Goal: Use online tool/utility: Utilize a website feature to perform a specific function

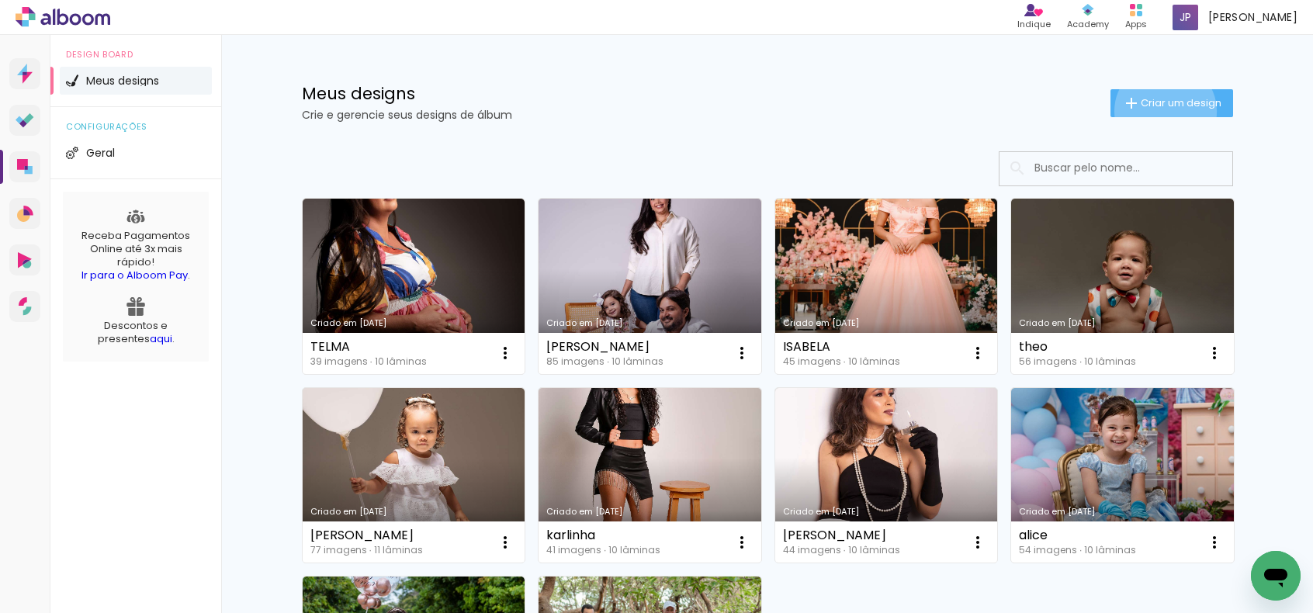
click at [1156, 111] on paper-button "Criar um design" at bounding box center [1171, 103] width 123 height 28
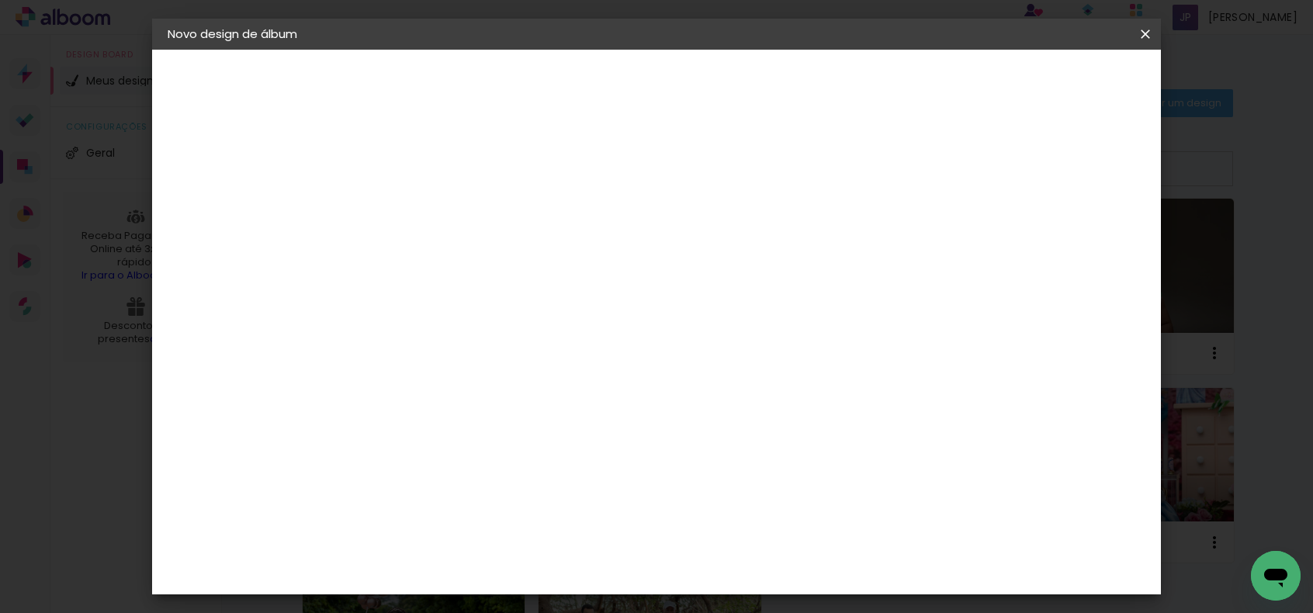
click at [421, 212] on input at bounding box center [421, 208] width 0 height 24
type input "t"
type input "[DEMOGRAPHIC_DATA]"
type paper-input "[DEMOGRAPHIC_DATA]"
click at [580, 95] on paper-button "Avançar" at bounding box center [542, 82] width 76 height 26
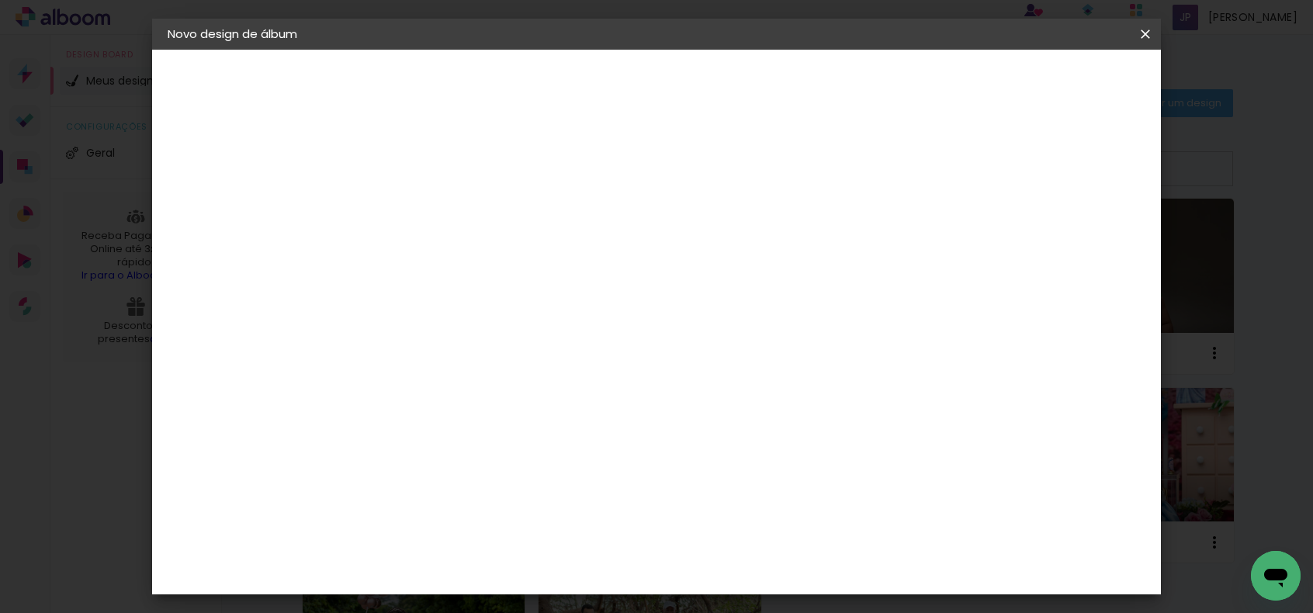
scroll to position [2095, 0]
click at [0, 0] on slot "Avançar" at bounding box center [0, 0] width 0 height 0
click at [506, 251] on paper-input-container "Linha" at bounding box center [461, 271] width 90 height 40
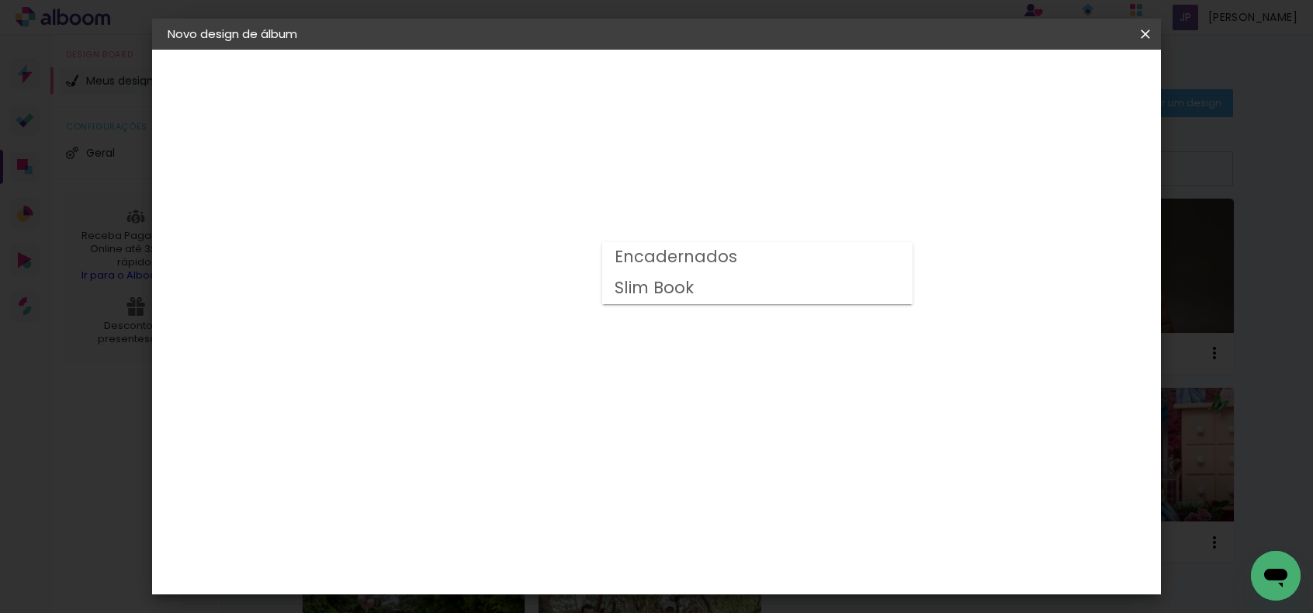
click at [0, 0] on slot "Slim Book" at bounding box center [0, 0] width 0 height 0
type input "Slim Book"
click at [526, 421] on span "20 x 40" at bounding box center [490, 437] width 72 height 32
click at [0, 0] on slot "Avançar" at bounding box center [0, 0] width 0 height 0
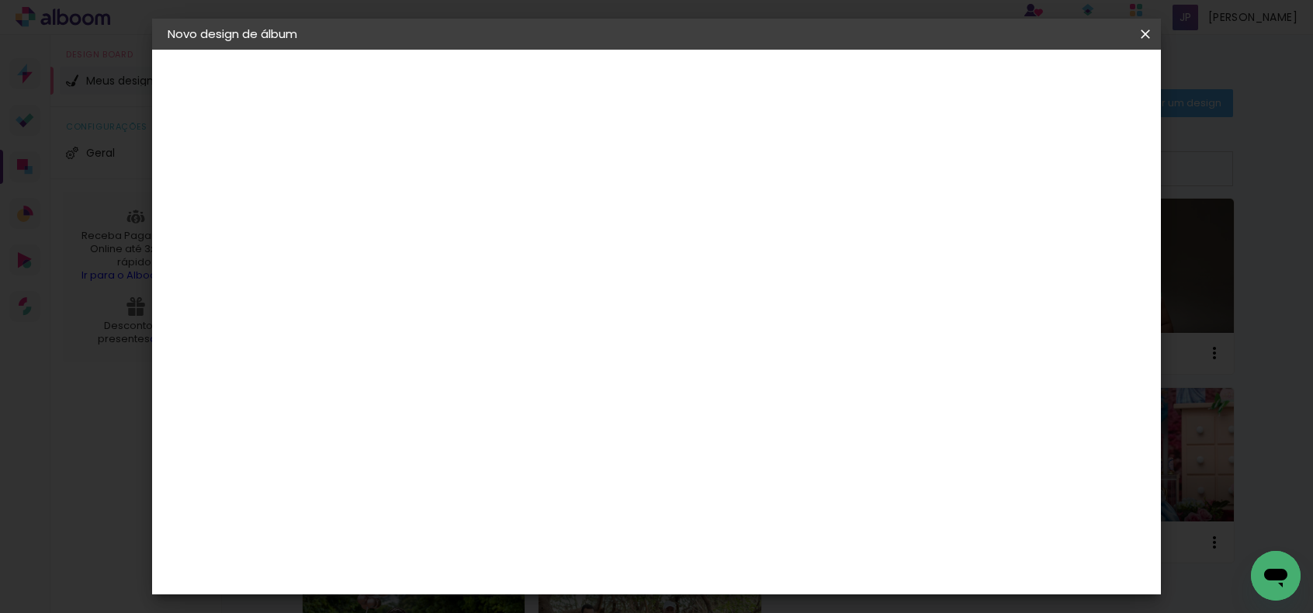
click at [0, 0] on slot "Mostrar sangria" at bounding box center [0, 0] width 0 height 0
type paper-checkbox "on"
click at [932, 77] on span "Iniciar design" at bounding box center [896, 82] width 71 height 11
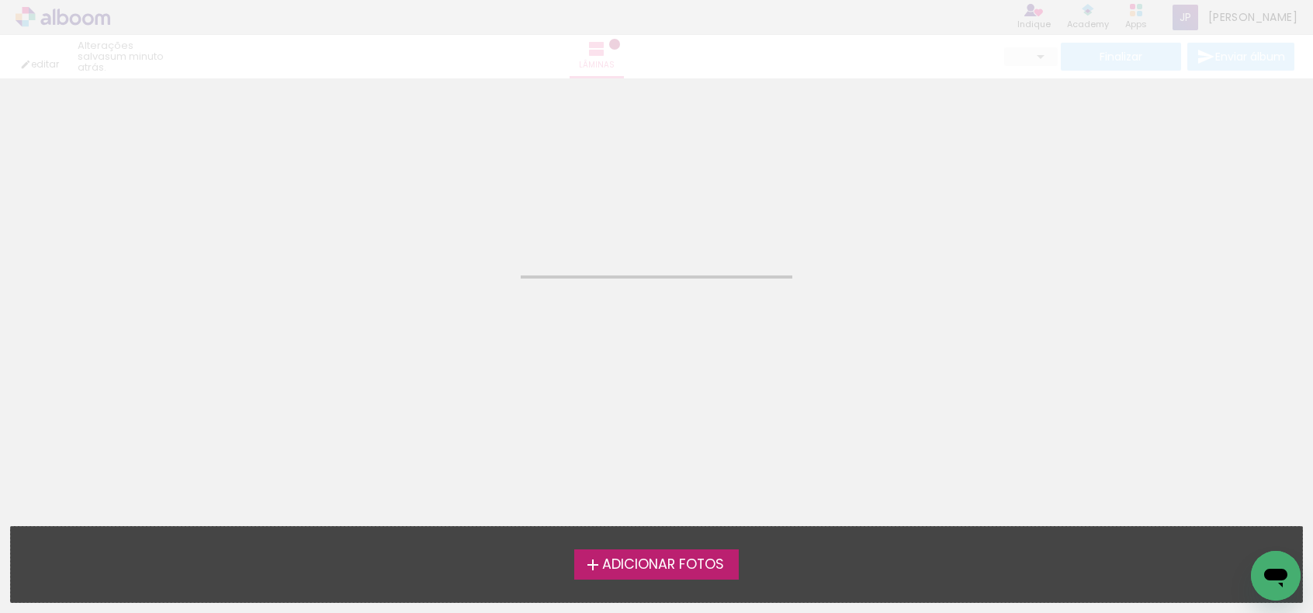
click at [634, 558] on span "Adicionar Fotos" at bounding box center [663, 565] width 122 height 14
click at [0, 0] on input "file" at bounding box center [0, 0] width 0 height 0
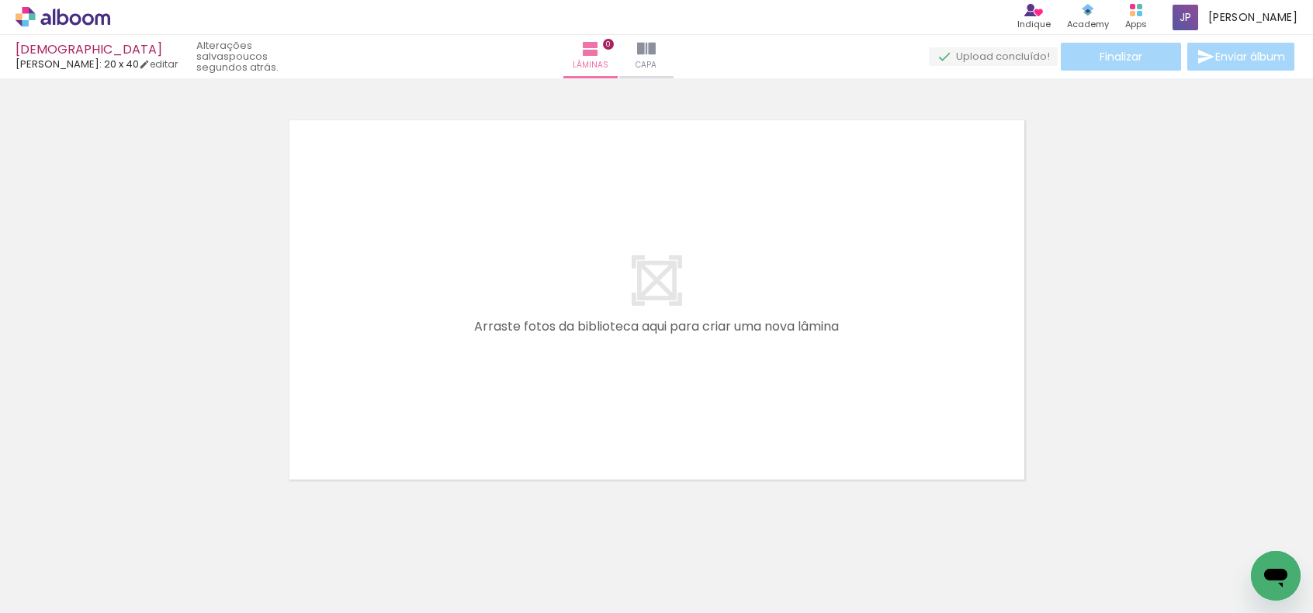
scroll to position [19, 0]
click at [36, 592] on span "Adicionar Fotos" at bounding box center [55, 591] width 47 height 17
click at [0, 0] on input "file" at bounding box center [0, 0] width 0 height 0
click at [42, 595] on span "Adicionar Fotos" at bounding box center [55, 591] width 47 height 17
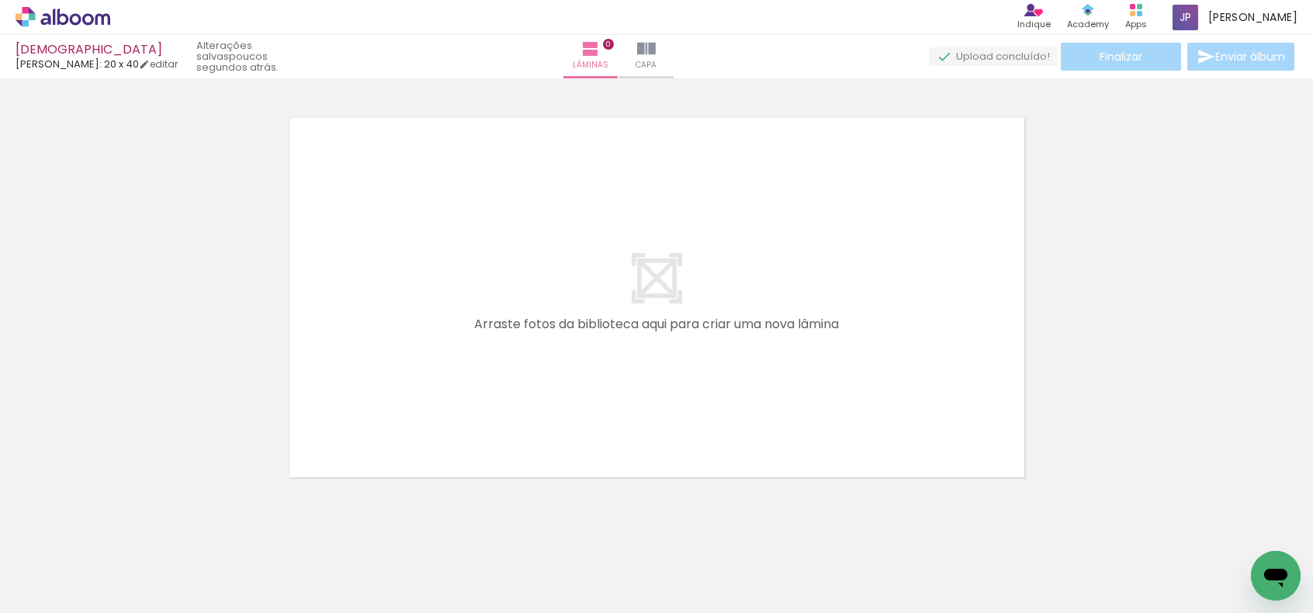
click at [0, 0] on input "file" at bounding box center [0, 0] width 0 height 0
click at [656, 46] on iron-icon at bounding box center [646, 49] width 19 height 19
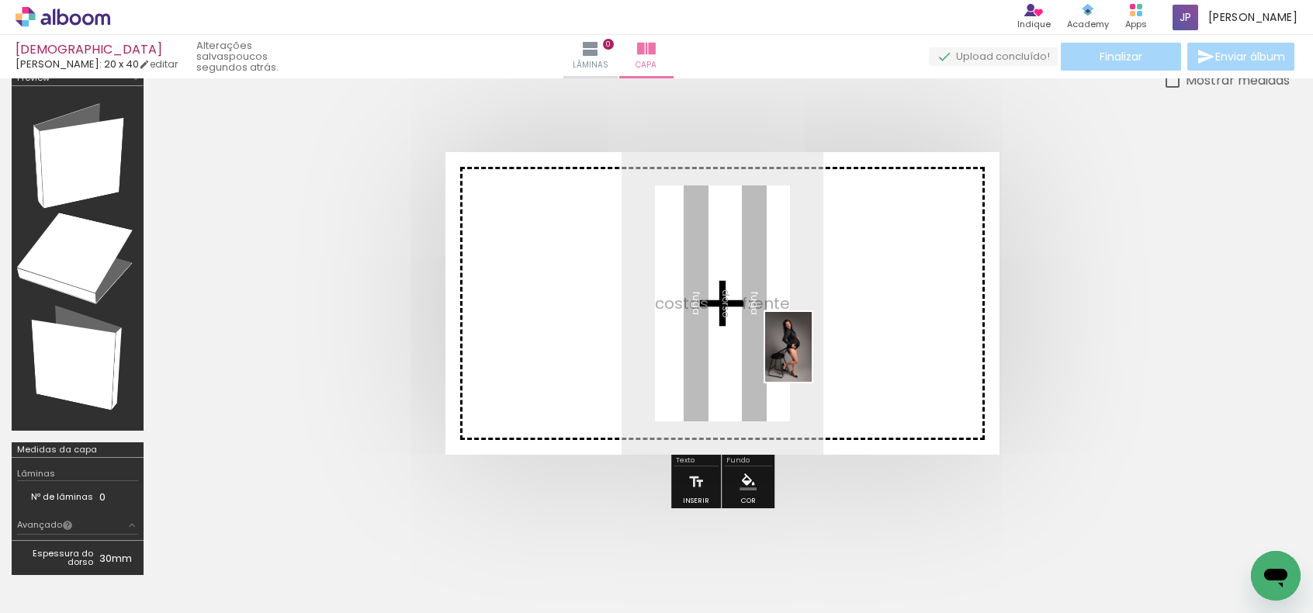
drag, startPoint x: 1124, startPoint y: 576, endPoint x: 822, endPoint y: 358, distance: 371.9
click at [822, 358] on quentale-workspace at bounding box center [656, 306] width 1313 height 613
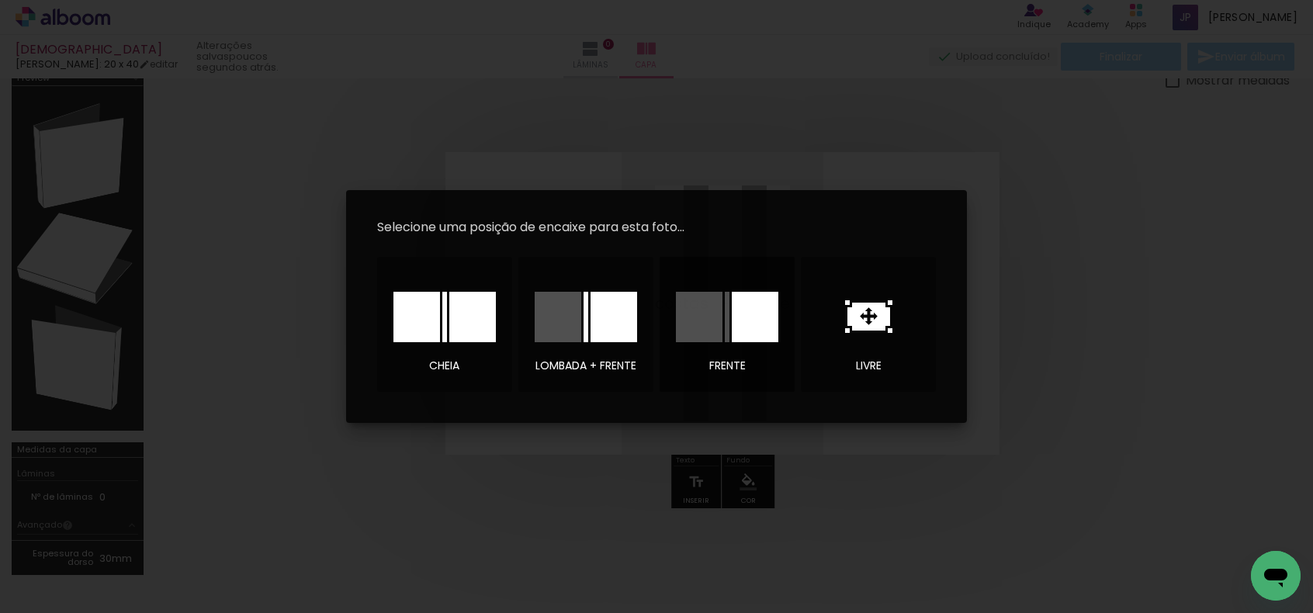
click at [743, 314] on div at bounding box center [755, 317] width 47 height 50
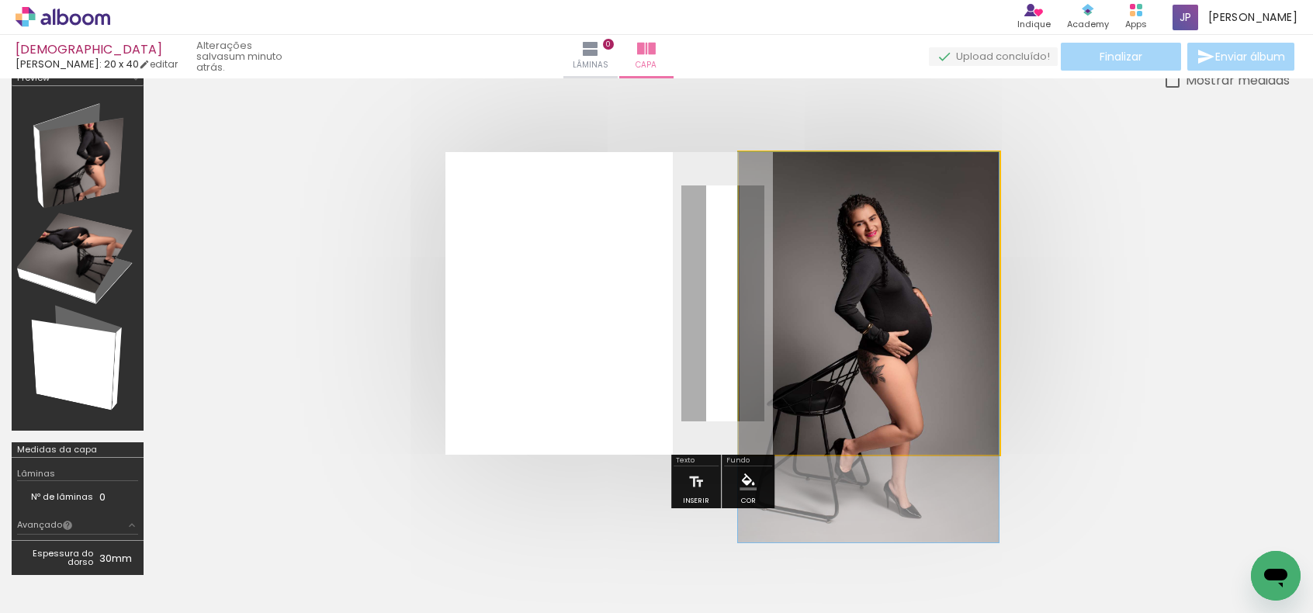
drag, startPoint x: 860, startPoint y: 348, endPoint x: 857, endPoint y: 414, distance: 66.0
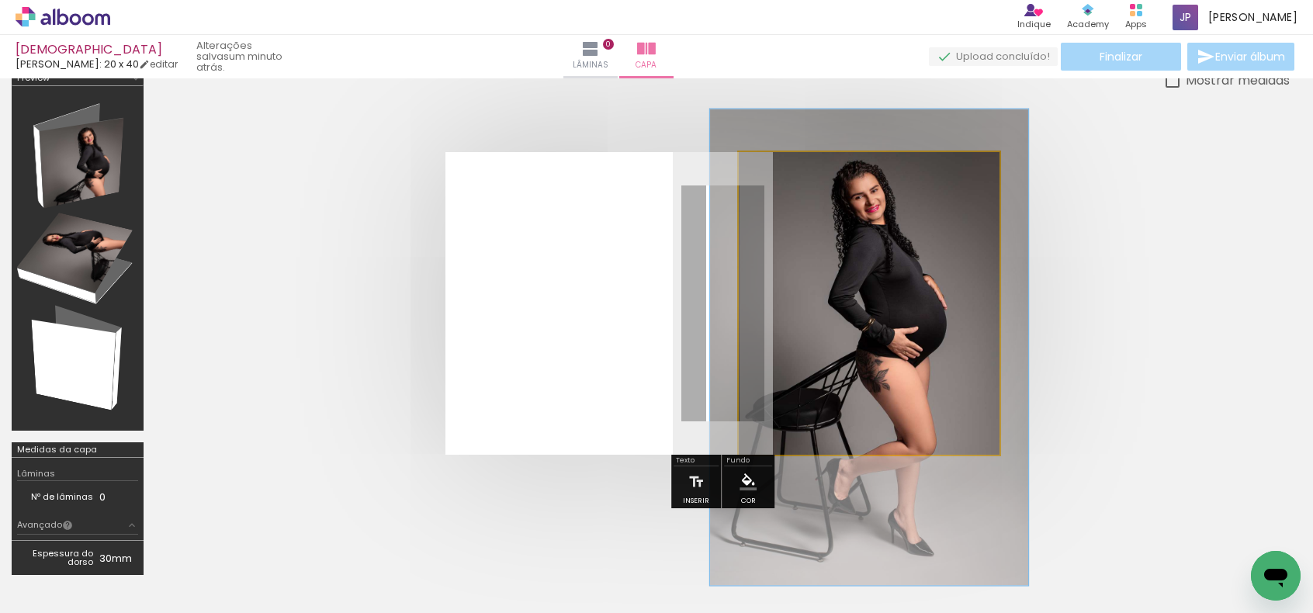
drag, startPoint x: 802, startPoint y: 191, endPoint x: 813, endPoint y: 190, distance: 11.7
type paper-slider "122"
click at [813, 190] on div at bounding box center [811, 192] width 14 height 14
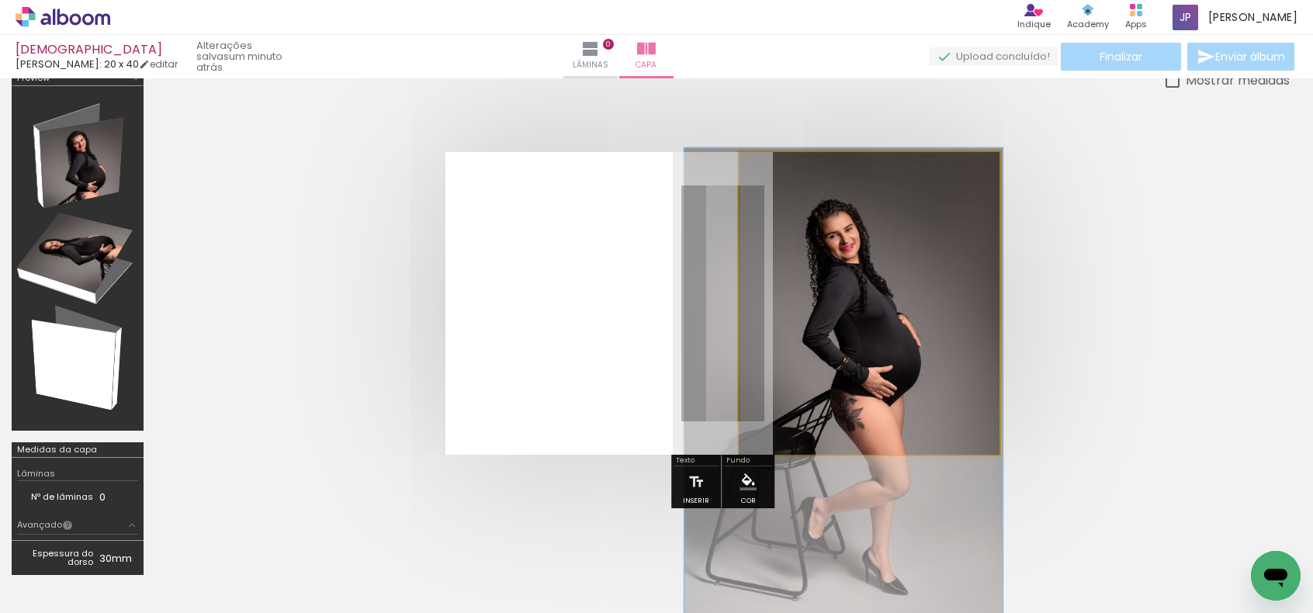
drag, startPoint x: 906, startPoint y: 353, endPoint x: 880, endPoint y: 389, distance: 44.4
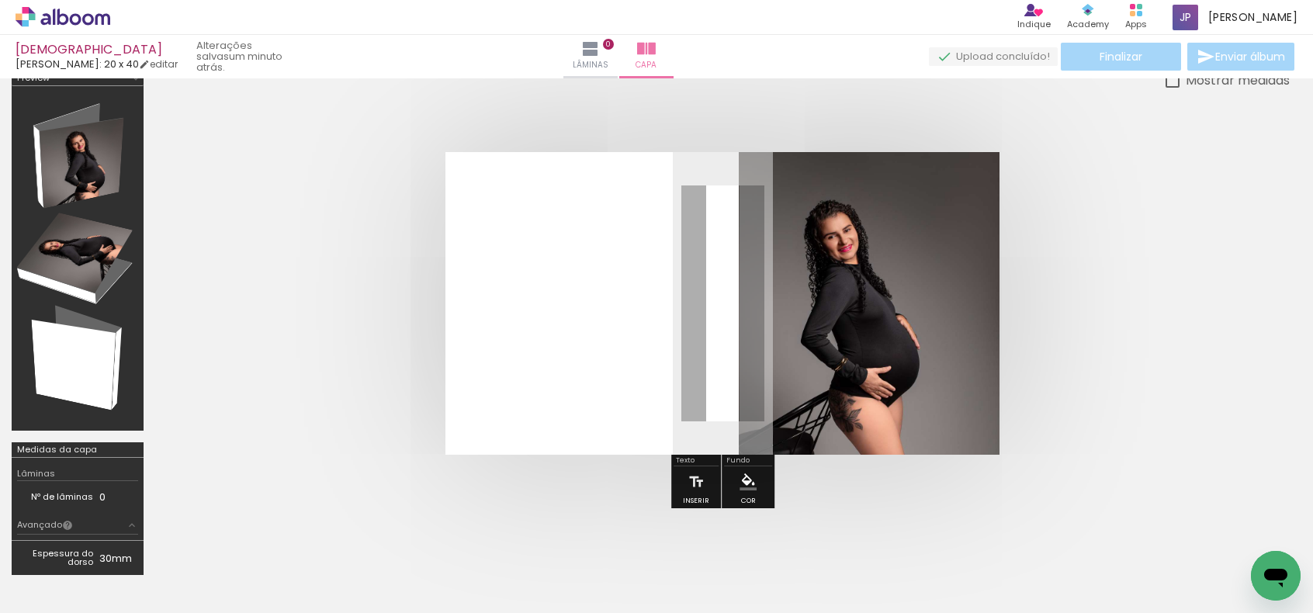
click at [540, 331] on quentale-layouter at bounding box center [722, 303] width 554 height 303
click at [750, 491] on paper-menu-button "#ffebee #ffcdd2 #ef9a9a #e57373 #ef5350 #f44336 #e53935 #d32f2f #c62828 #b71c1c…" at bounding box center [747, 481] width 29 height 29
click at [744, 480] on iron-icon "color picker" at bounding box center [747, 481] width 17 height 17
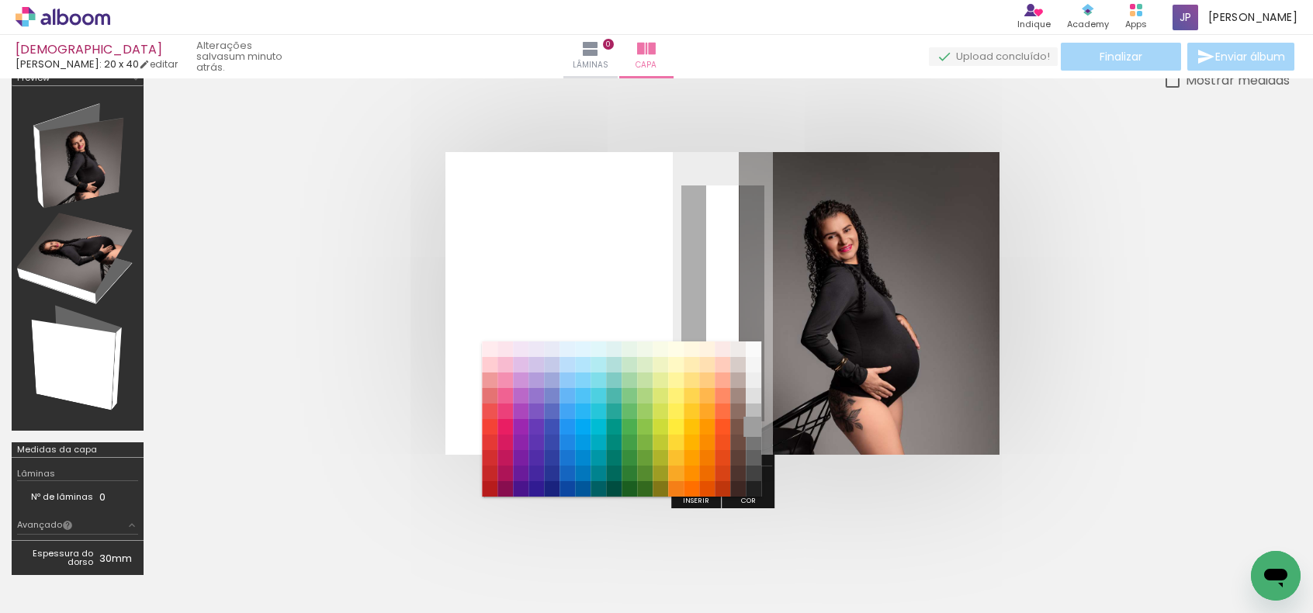
click at [751, 426] on paper-item "#9e9e9e" at bounding box center [754, 427] width 16 height 16
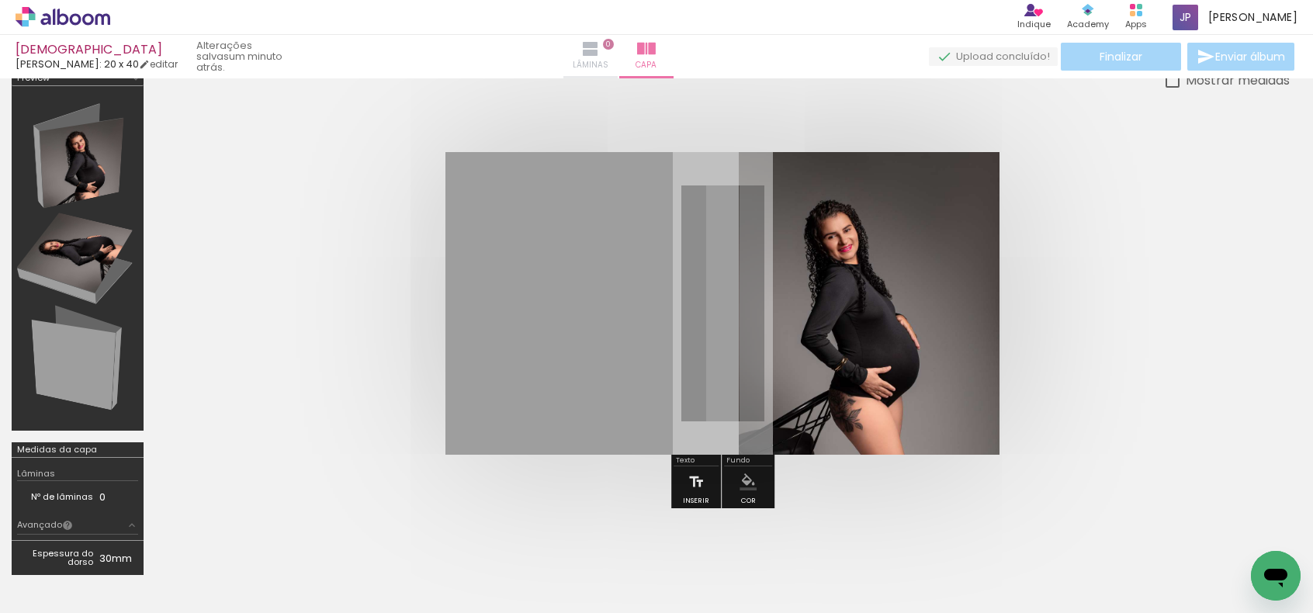
click at [600, 48] on iron-icon at bounding box center [590, 49] width 19 height 19
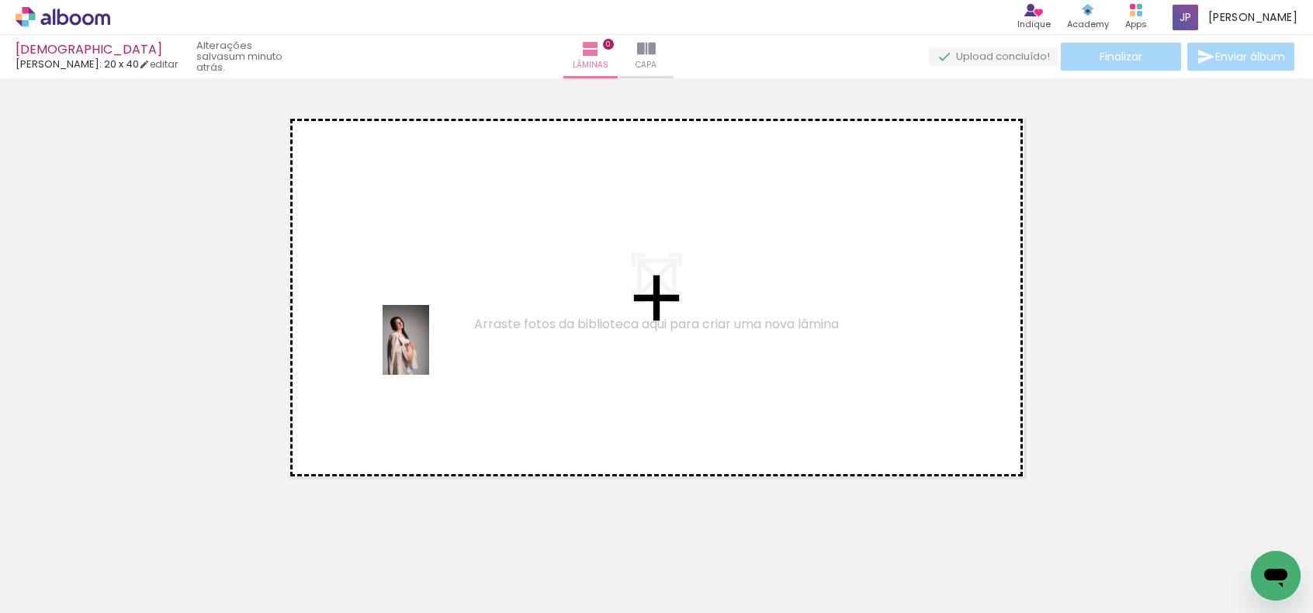
drag, startPoint x: 177, startPoint y: 556, endPoint x: 429, endPoint y: 351, distance: 324.9
click at [429, 351] on quentale-workspace at bounding box center [656, 306] width 1313 height 613
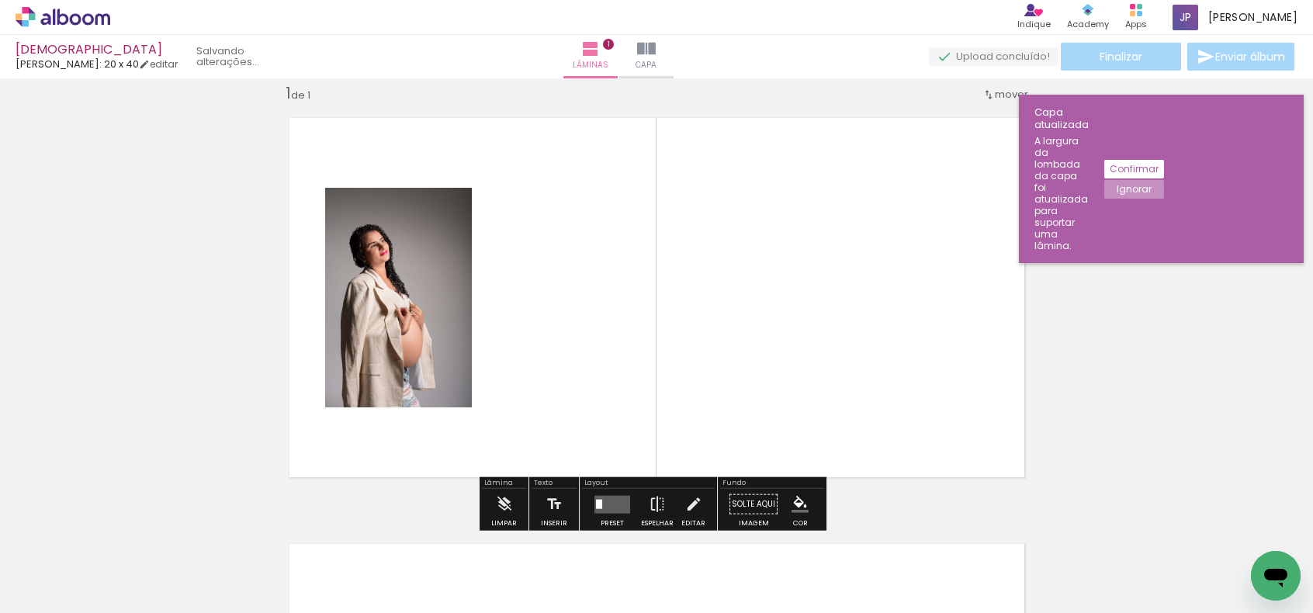
scroll to position [19, 0]
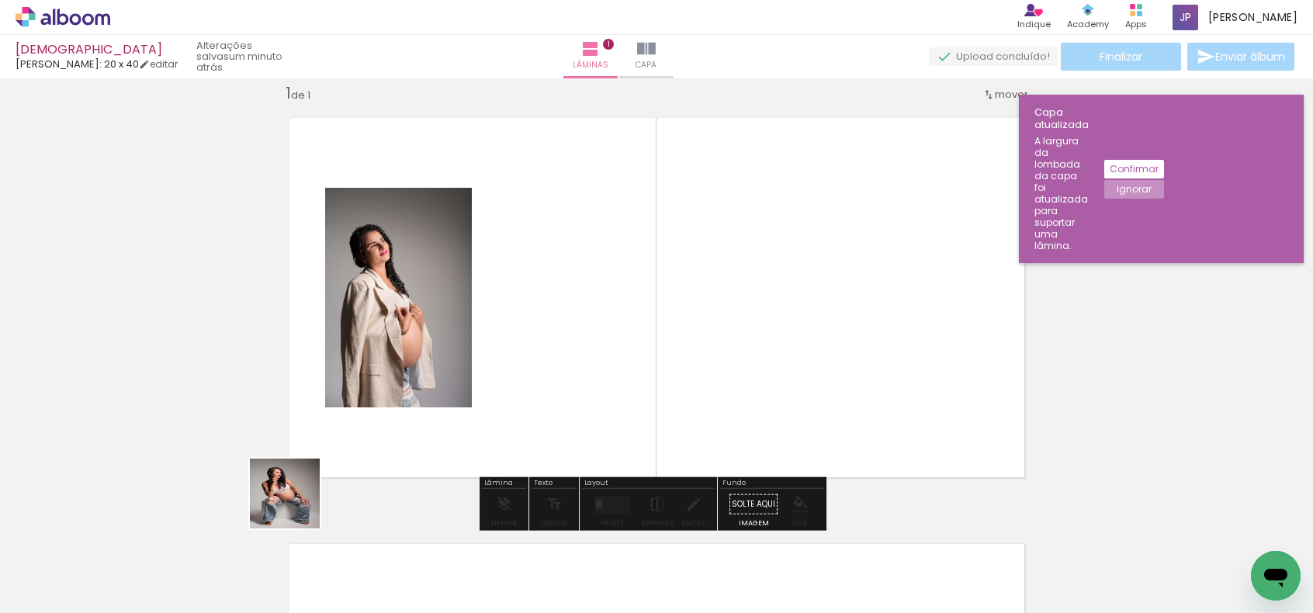
drag, startPoint x: 261, startPoint y: 547, endPoint x: 424, endPoint y: 446, distance: 192.3
click at [484, 299] on quentale-workspace at bounding box center [656, 306] width 1313 height 613
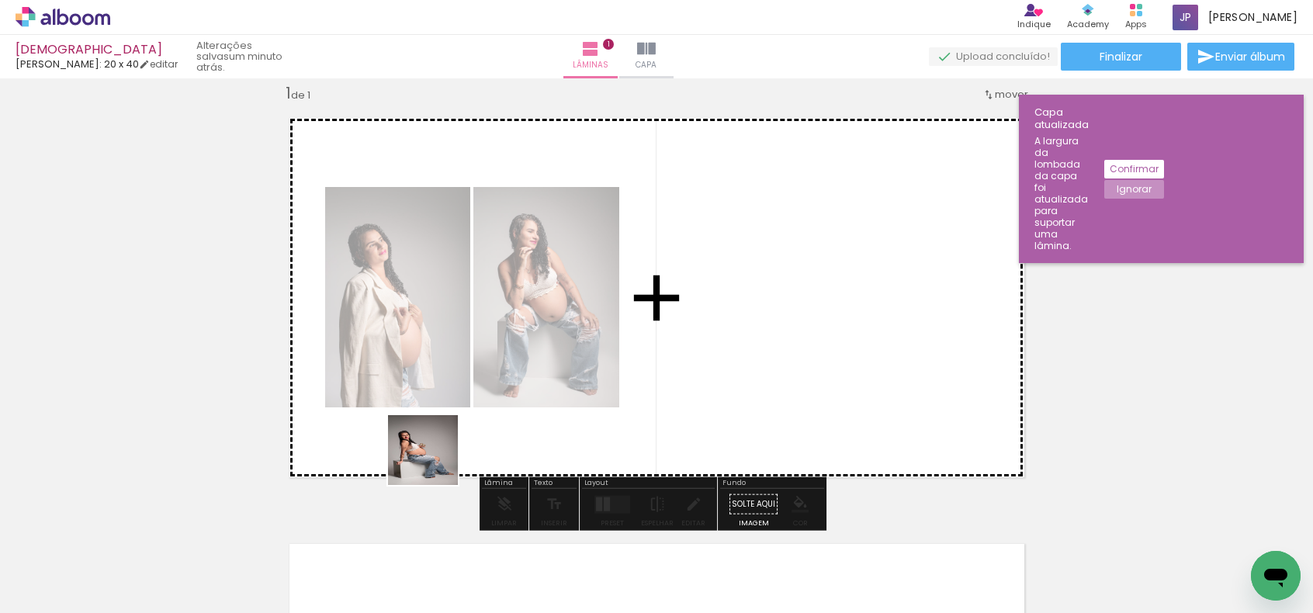
drag, startPoint x: 338, startPoint y: 567, endPoint x: 632, endPoint y: 252, distance: 431.0
click at [632, 252] on quentale-workspace at bounding box center [656, 306] width 1313 height 613
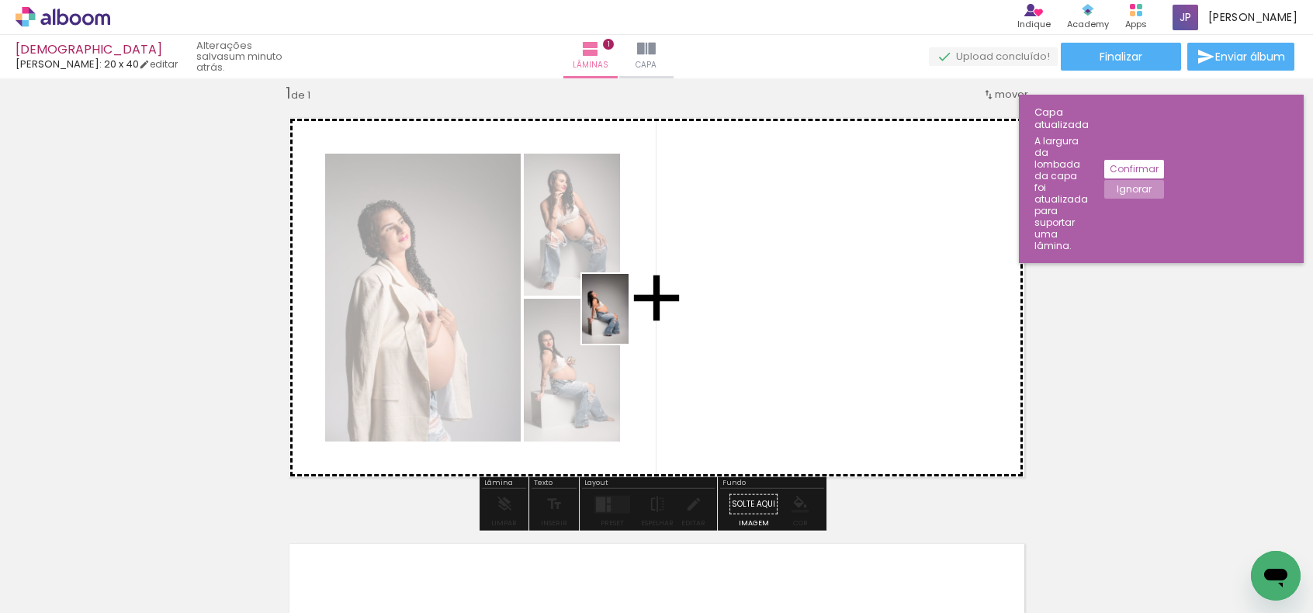
drag, startPoint x: 426, startPoint y: 570, endPoint x: 628, endPoint y: 320, distance: 321.0
click at [628, 320] on quentale-workspace at bounding box center [656, 306] width 1313 height 613
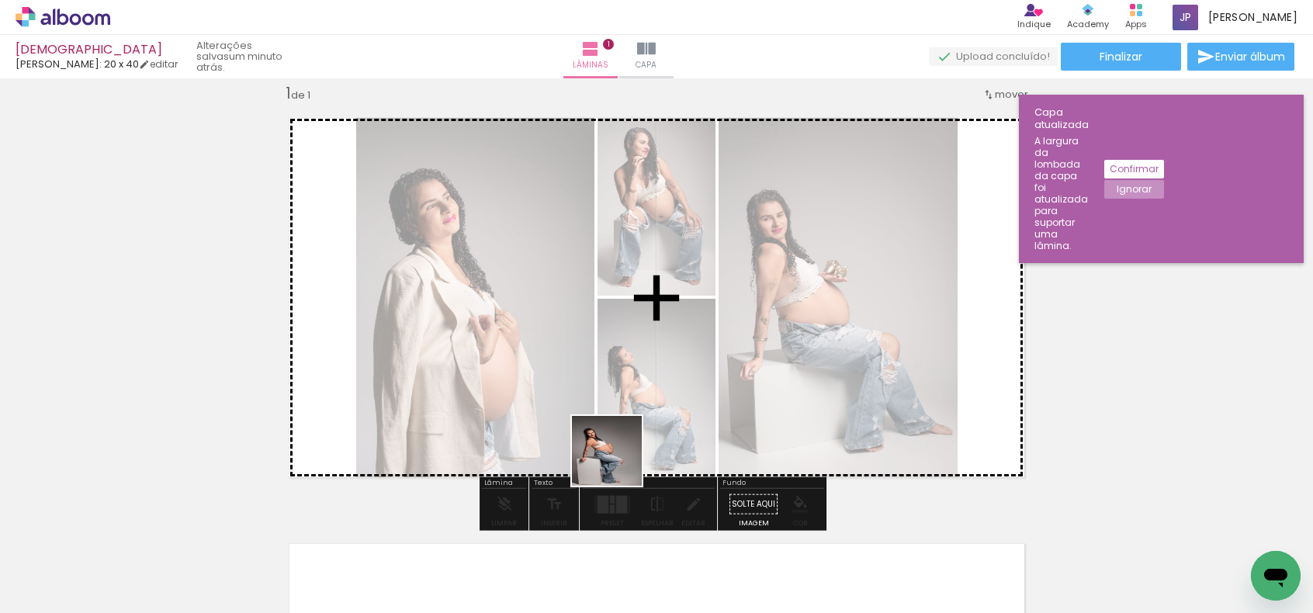
drag, startPoint x: 508, startPoint y: 566, endPoint x: 698, endPoint y: 379, distance: 267.2
click at [698, 379] on quentale-workspace at bounding box center [656, 306] width 1313 height 613
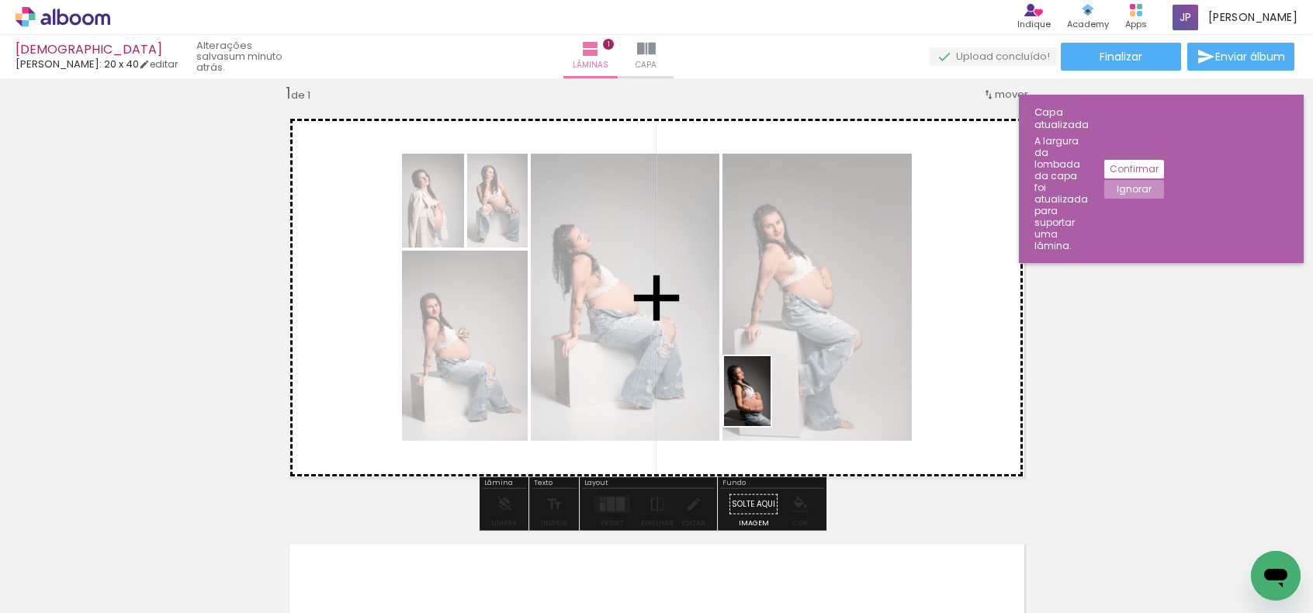
drag, startPoint x: 630, startPoint y: 532, endPoint x: 771, endPoint y: 401, distance: 192.2
click at [771, 401] on quentale-workspace at bounding box center [656, 306] width 1313 height 613
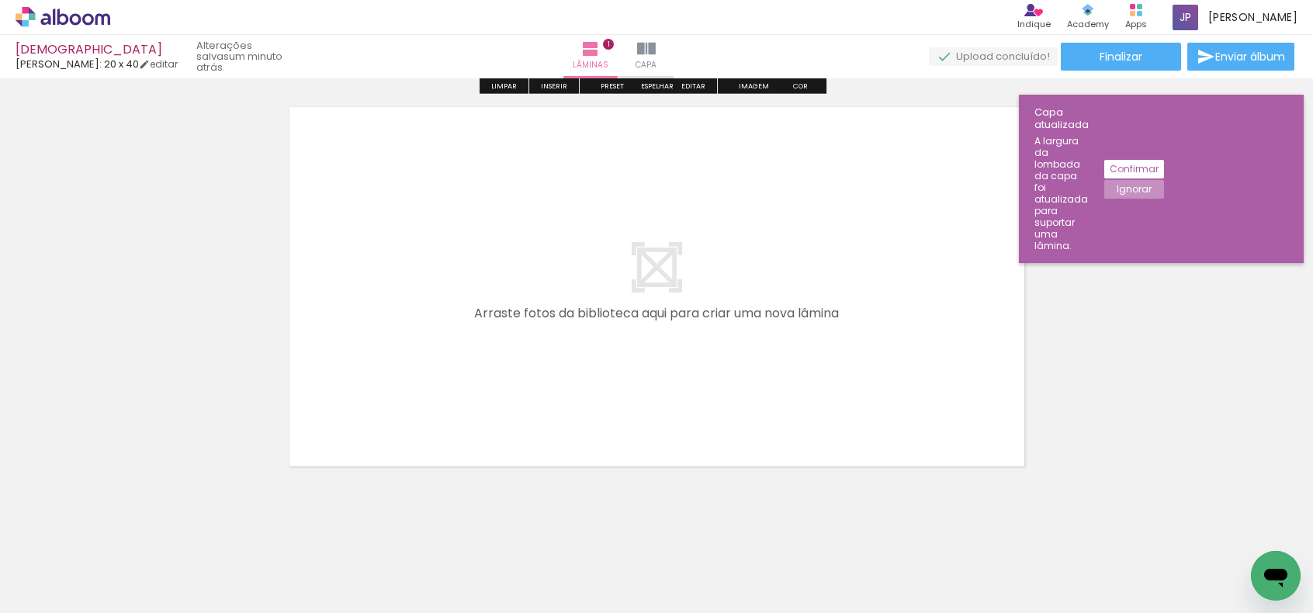
scroll to position [475, 0]
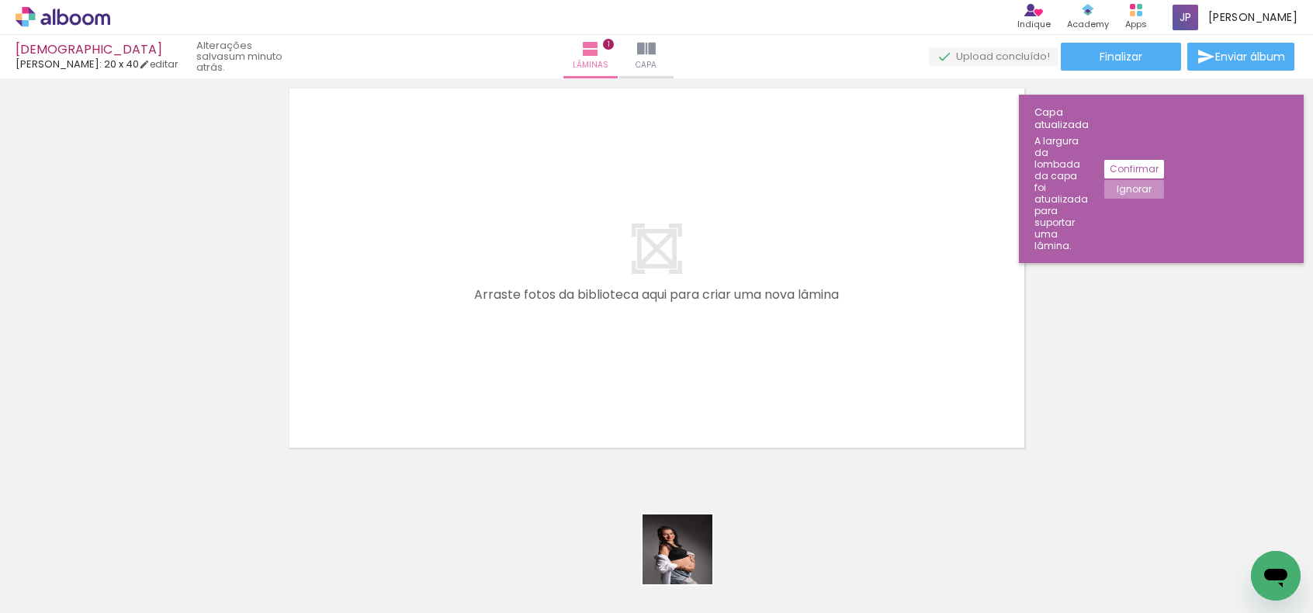
drag, startPoint x: 689, startPoint y: 566, endPoint x: 753, endPoint y: 553, distance: 65.6
click at [665, 396] on quentale-workspace at bounding box center [656, 306] width 1313 height 613
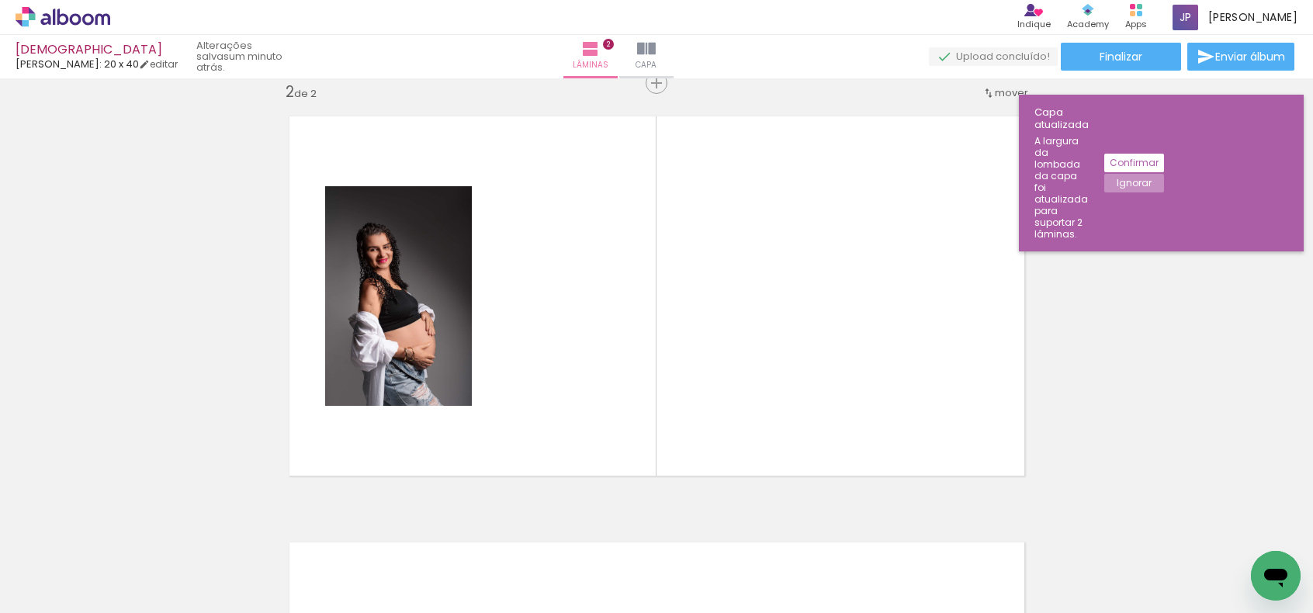
scroll to position [445, 0]
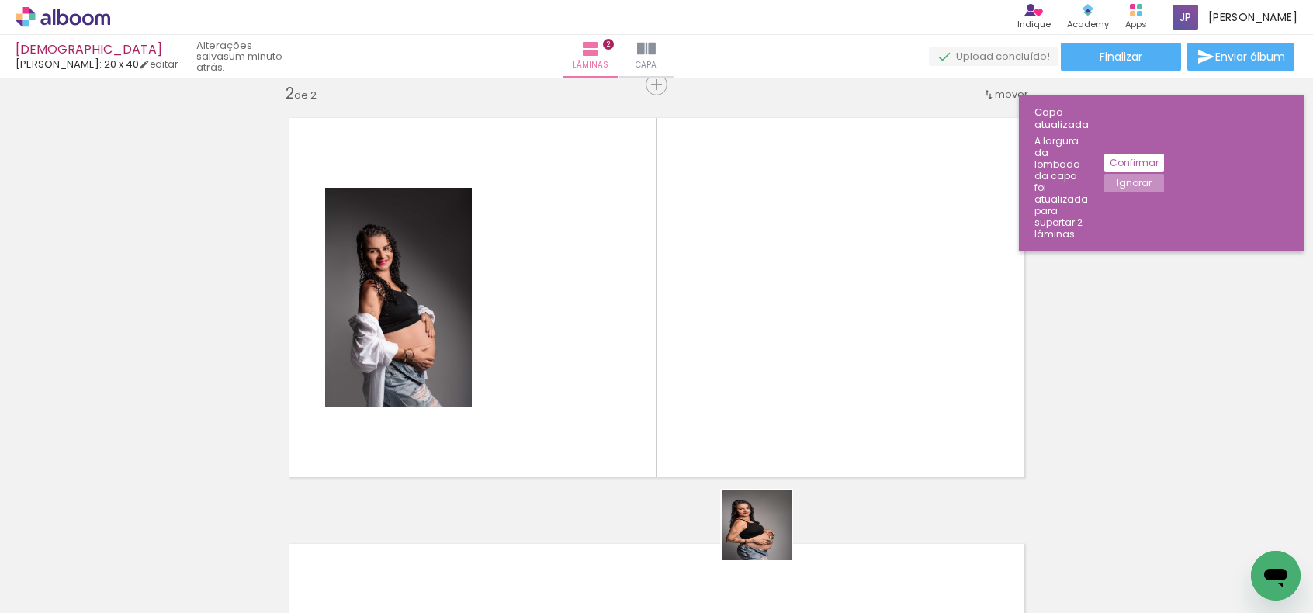
drag, startPoint x: 777, startPoint y: 578, endPoint x: 811, endPoint y: 514, distance: 72.5
click at [722, 378] on quentale-workspace at bounding box center [656, 306] width 1313 height 613
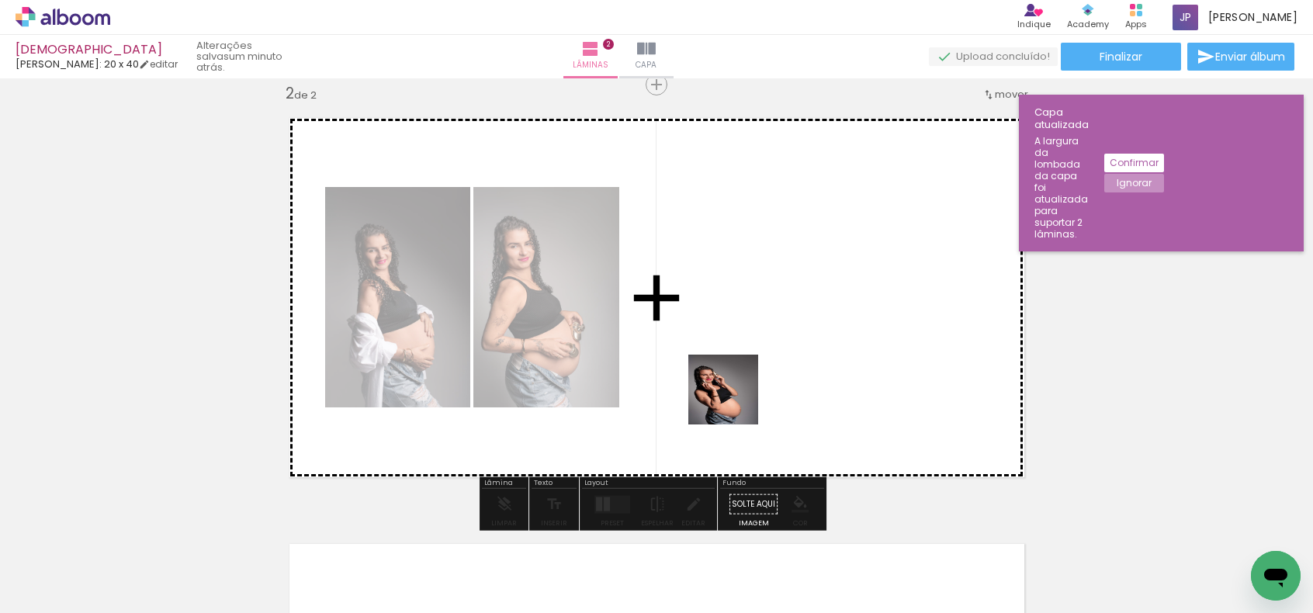
drag, startPoint x: 857, startPoint y: 570, endPoint x: 732, endPoint y: 392, distance: 217.4
click at [732, 392] on quentale-workspace at bounding box center [656, 306] width 1313 height 613
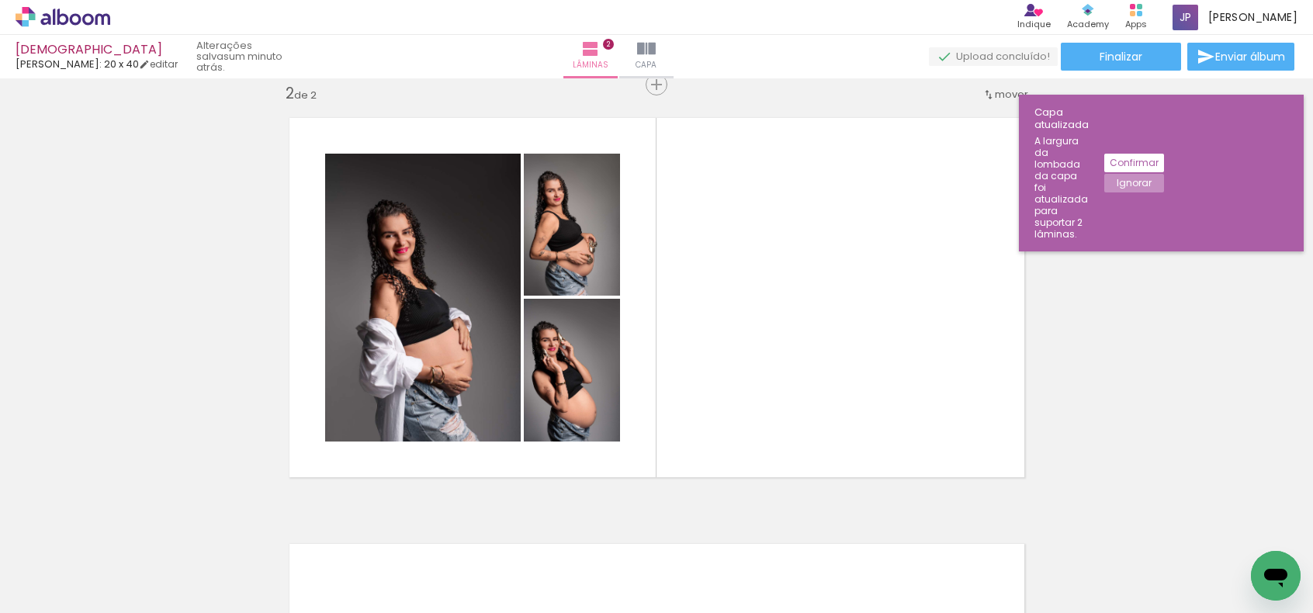
scroll to position [0, 548]
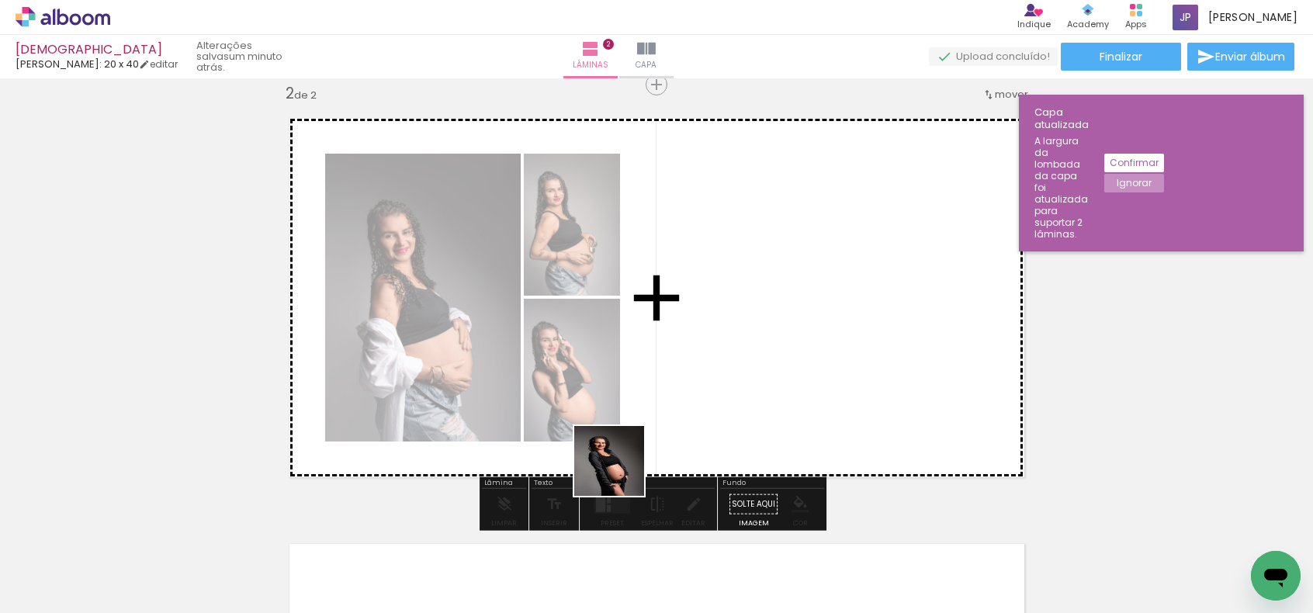
drag, startPoint x: 656, startPoint y: 573, endPoint x: 559, endPoint y: 524, distance: 109.3
click at [607, 422] on quentale-workspace at bounding box center [656, 306] width 1313 height 613
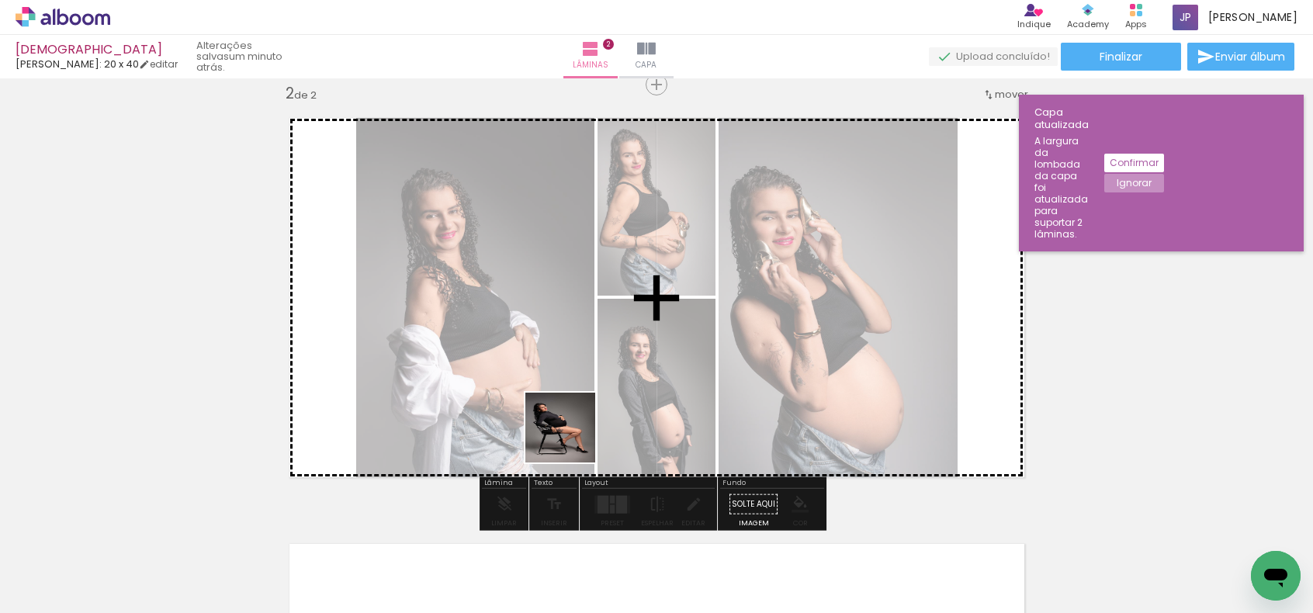
drag, startPoint x: 484, startPoint y: 564, endPoint x: 436, endPoint y: 522, distance: 63.8
click at [573, 438] on quentale-workspace at bounding box center [656, 306] width 1313 height 613
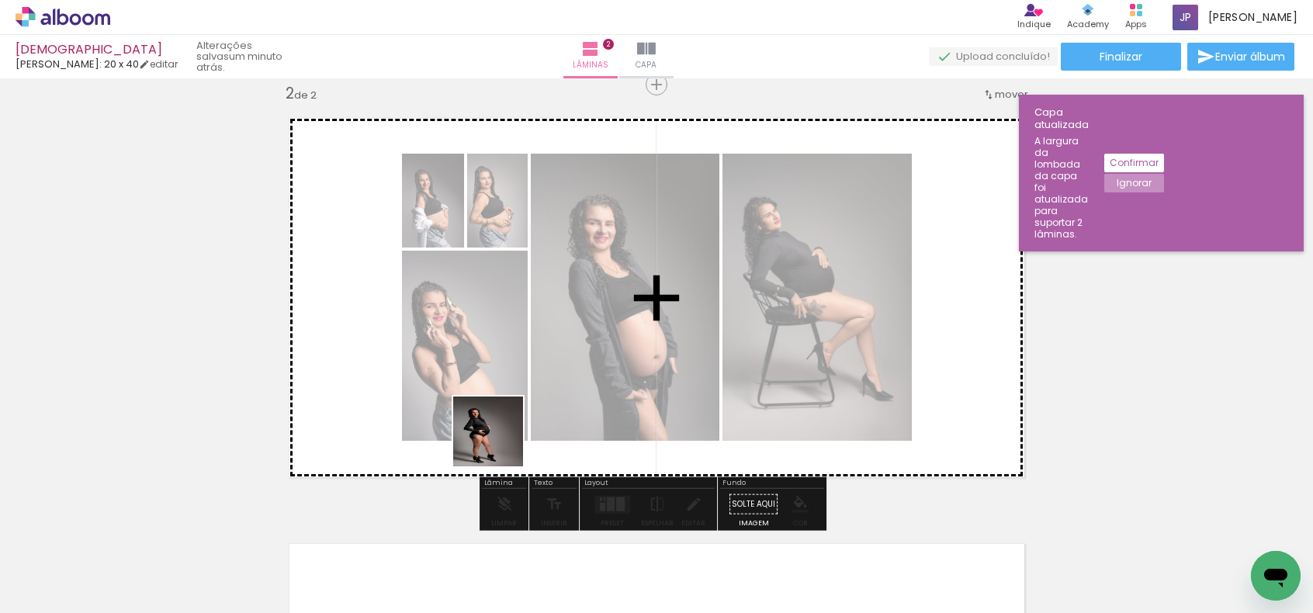
drag, startPoint x: 404, startPoint y: 538, endPoint x: 566, endPoint y: 416, distance: 202.8
click at [563, 407] on quentale-workspace at bounding box center [656, 306] width 1313 height 613
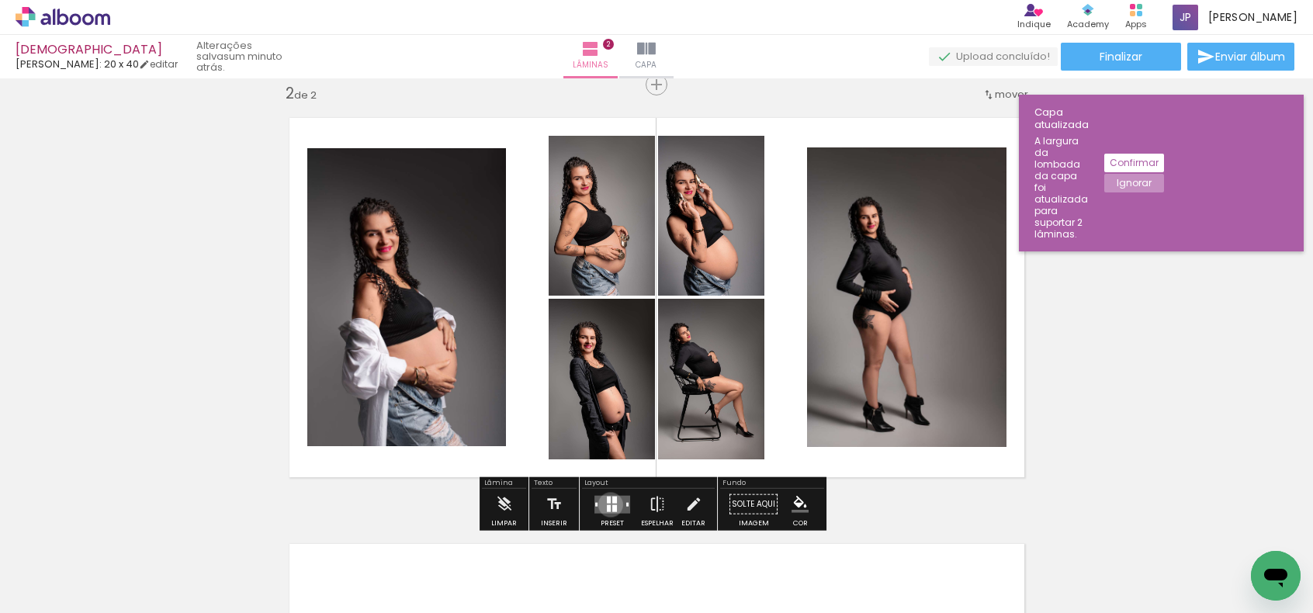
click at [607, 504] on quentale-layouter at bounding box center [612, 504] width 36 height 18
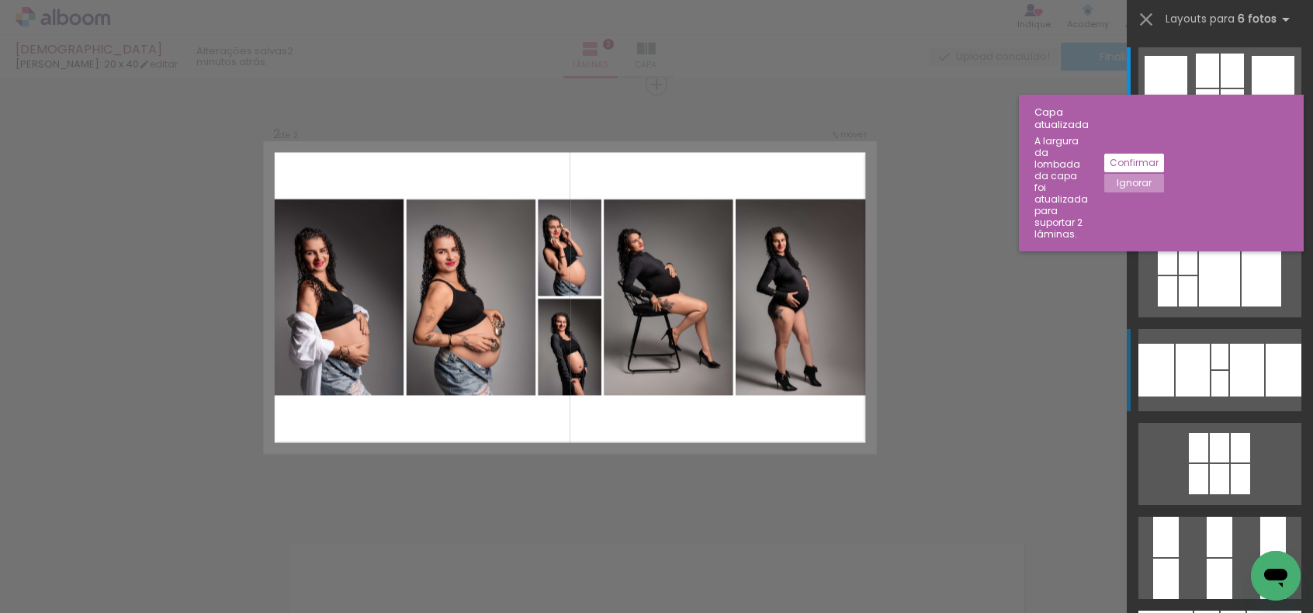
click at [1196, 88] on div at bounding box center [1207, 71] width 23 height 34
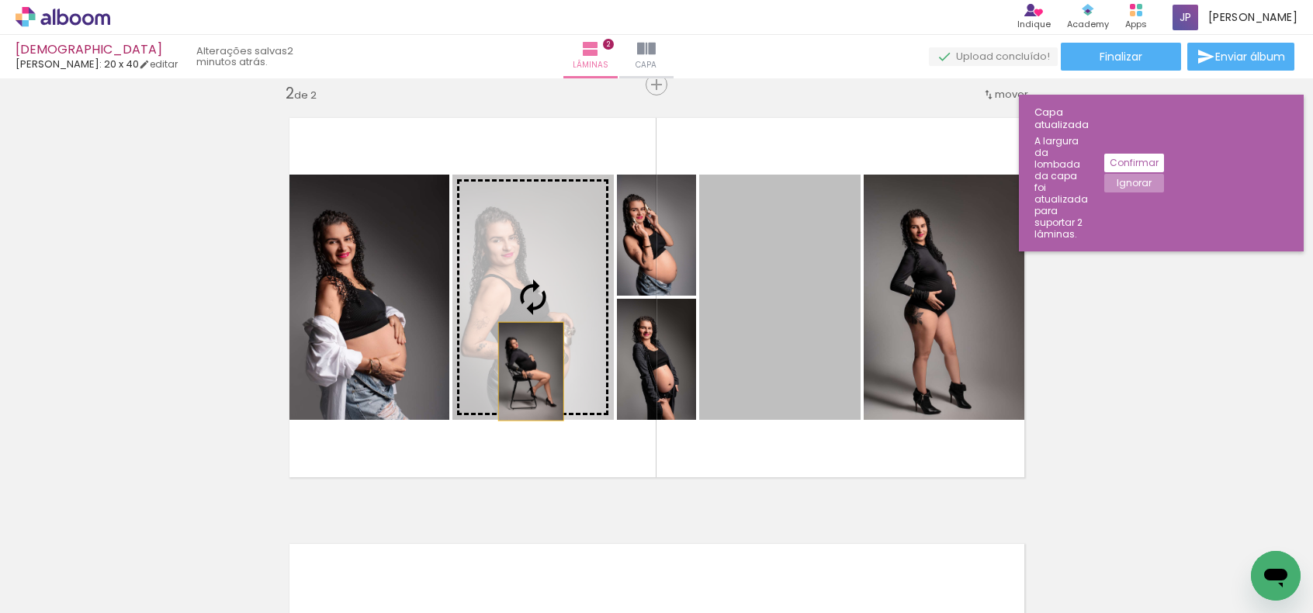
drag, startPoint x: 764, startPoint y: 376, endPoint x: 521, endPoint y: 341, distance: 244.7
click at [0, 0] on slot at bounding box center [0, 0] width 0 height 0
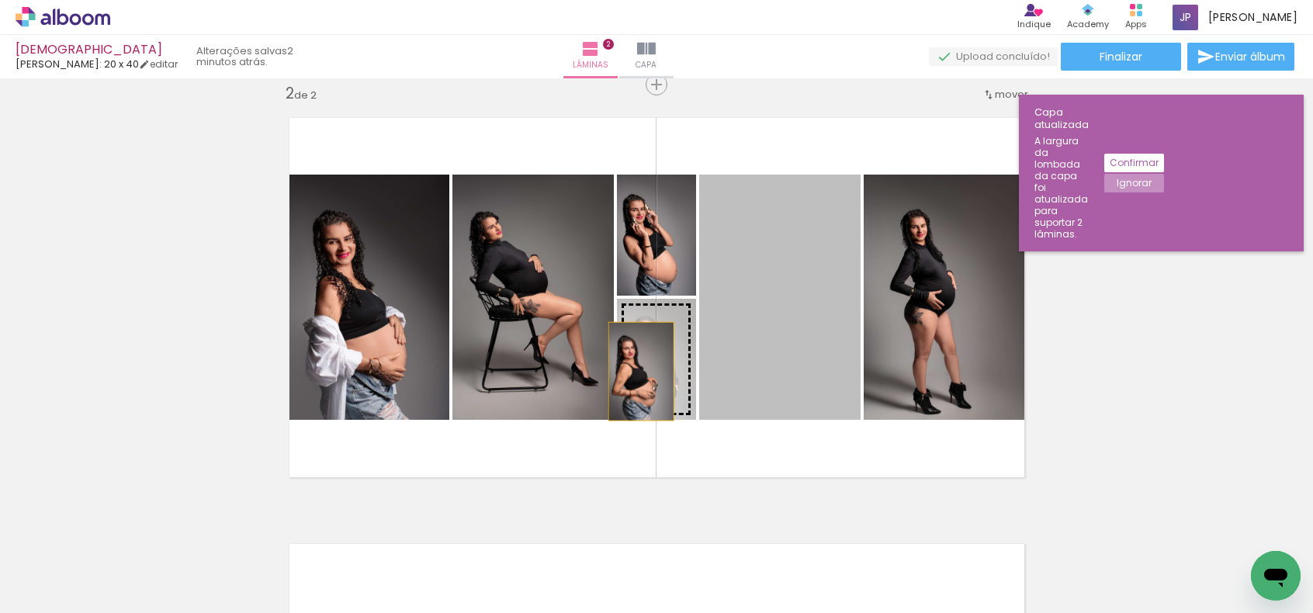
drag, startPoint x: 720, startPoint y: 377, endPoint x: 681, endPoint y: 362, distance: 41.5
click at [0, 0] on slot at bounding box center [0, 0] width 0 height 0
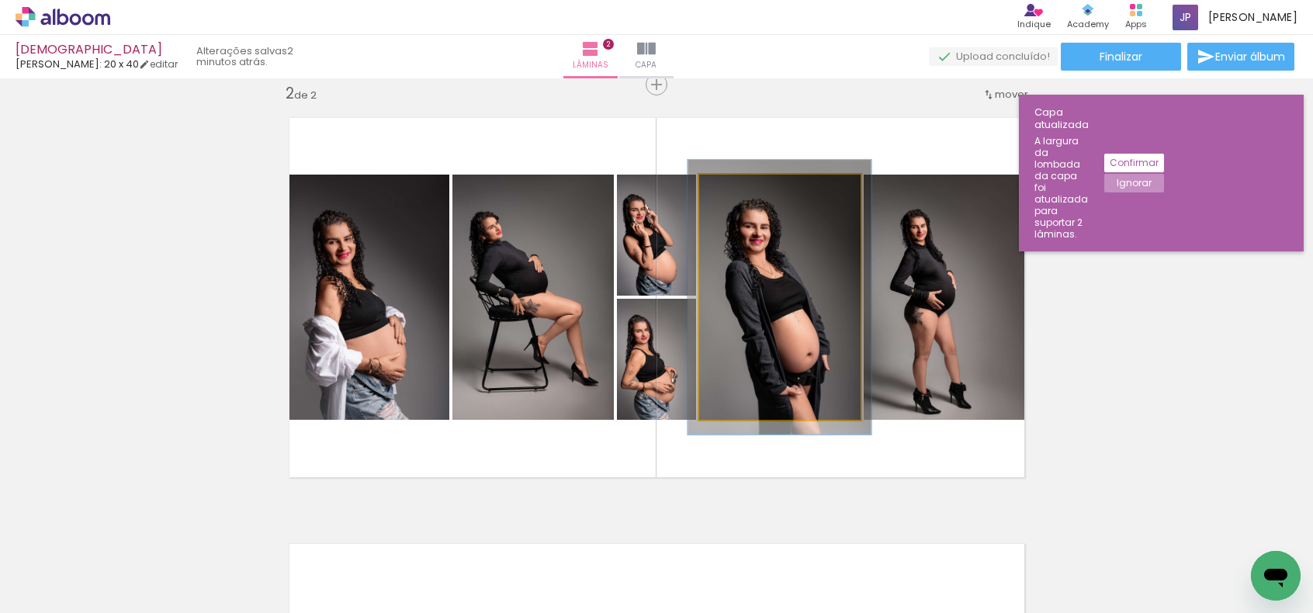
type paper-slider "112"
click at [743, 196] on div at bounding box center [741, 190] width 25 height 25
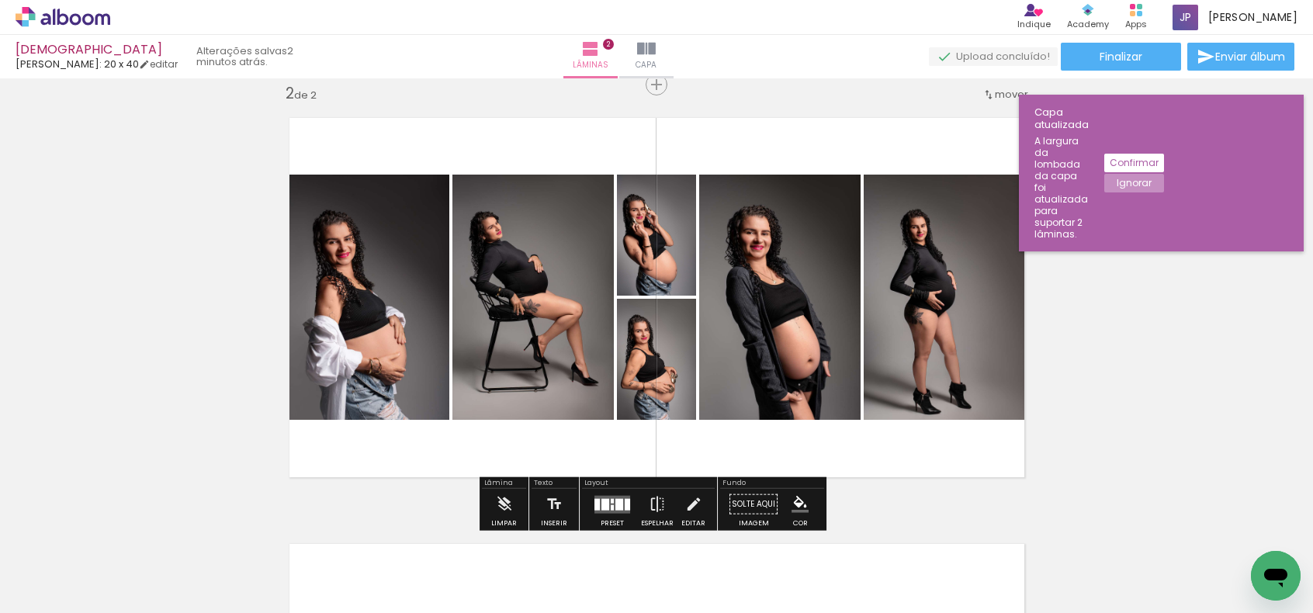
click at [1131, 316] on div "Inserir lâmina 1 de 2 Inserir lâmina 2 de 2" at bounding box center [656, 277] width 1313 height 1279
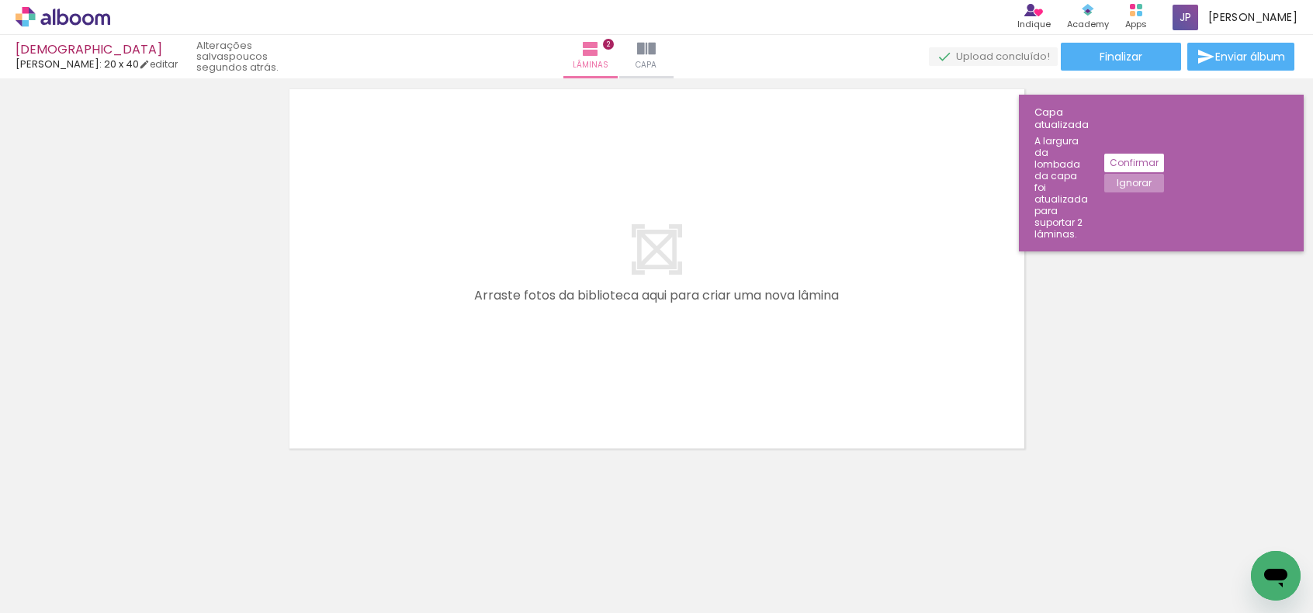
scroll to position [0, 899]
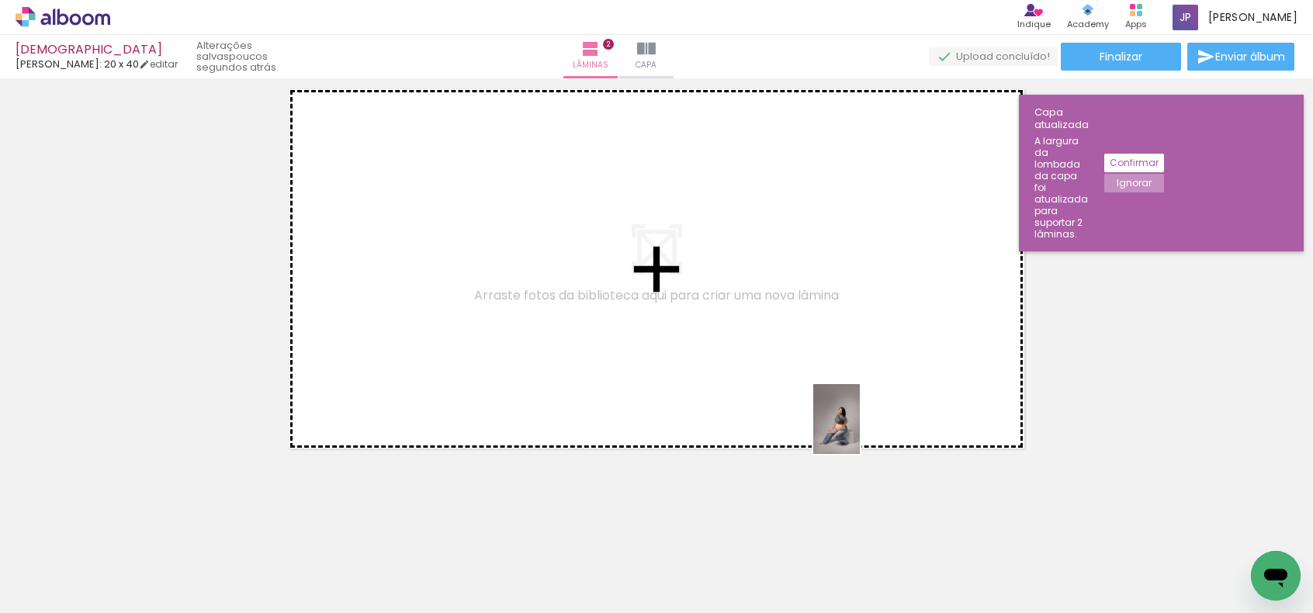
drag, startPoint x: 914, startPoint y: 566, endPoint x: 836, endPoint y: 531, distance: 85.4
click at [858, 434] on quentale-workspace at bounding box center [656, 306] width 1313 height 613
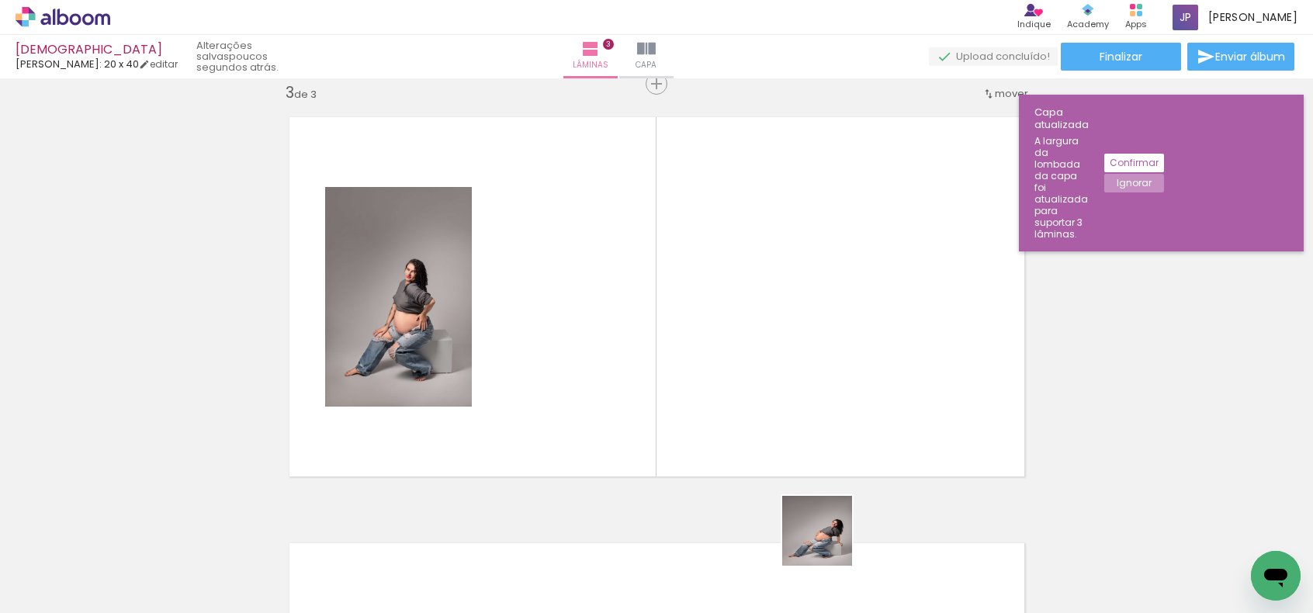
scroll to position [871, 0]
drag, startPoint x: 831, startPoint y: 559, endPoint x: 759, endPoint y: 533, distance: 76.8
click at [817, 408] on quentale-workspace at bounding box center [656, 306] width 1313 height 613
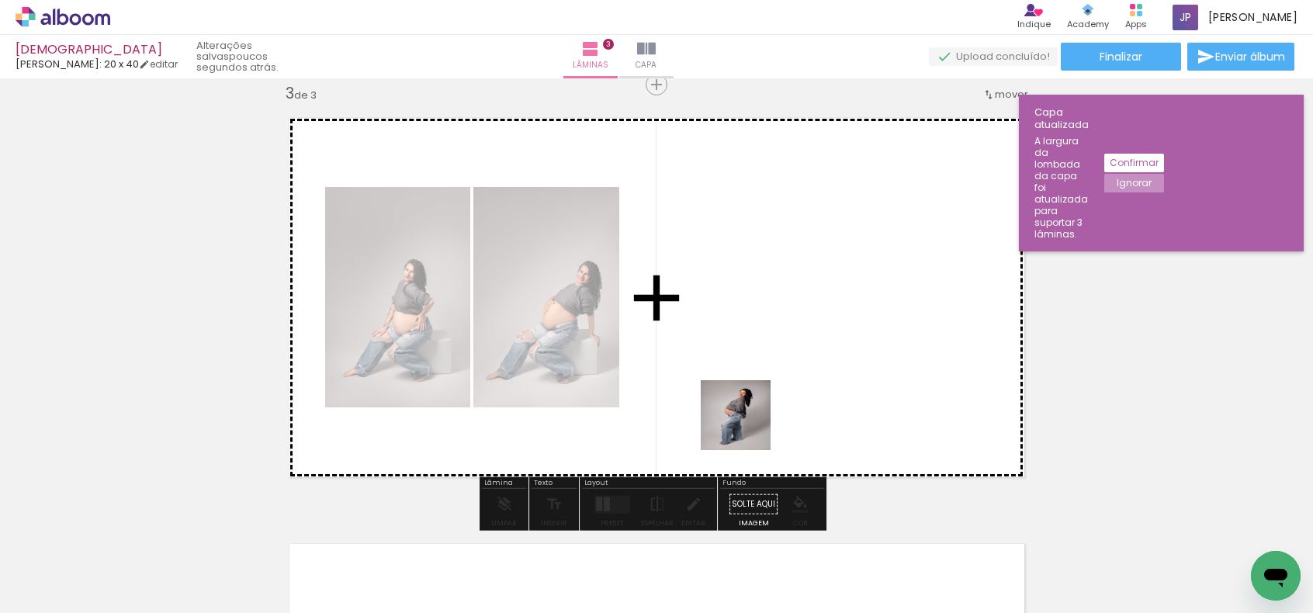
drag, startPoint x: 743, startPoint y: 565, endPoint x: 678, endPoint y: 515, distance: 81.3
click at [747, 420] on quentale-workspace at bounding box center [656, 306] width 1313 height 613
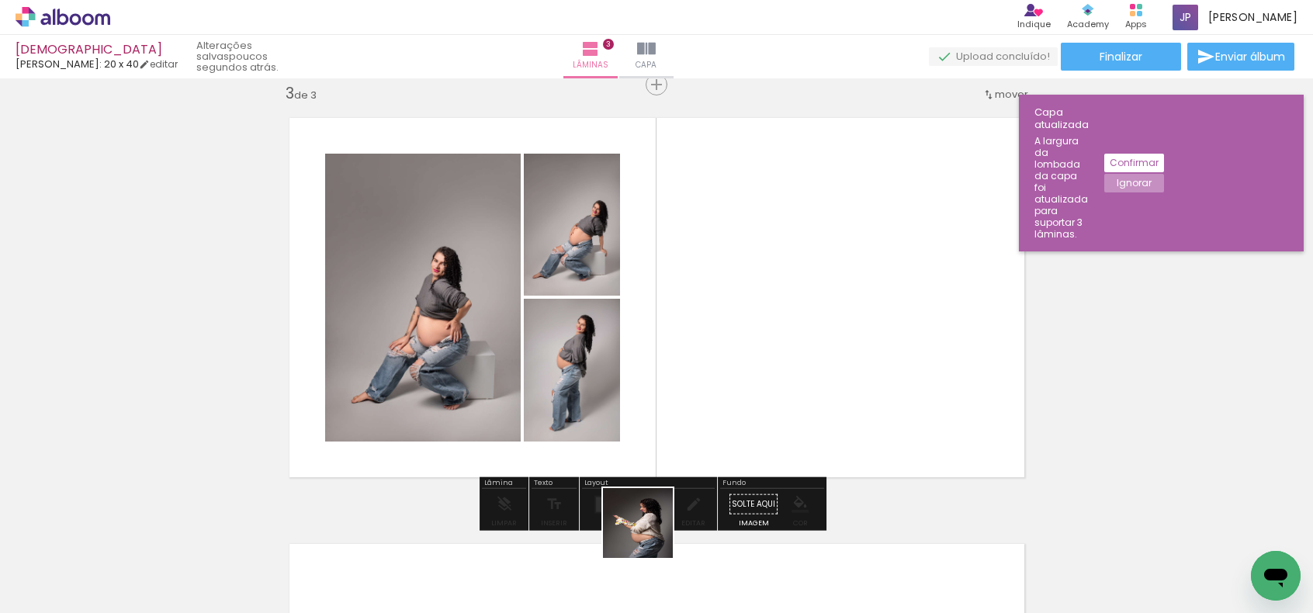
drag, startPoint x: 649, startPoint y: 539, endPoint x: 628, endPoint y: 500, distance: 45.1
click at [664, 439] on quentale-workspace at bounding box center [656, 306] width 1313 height 613
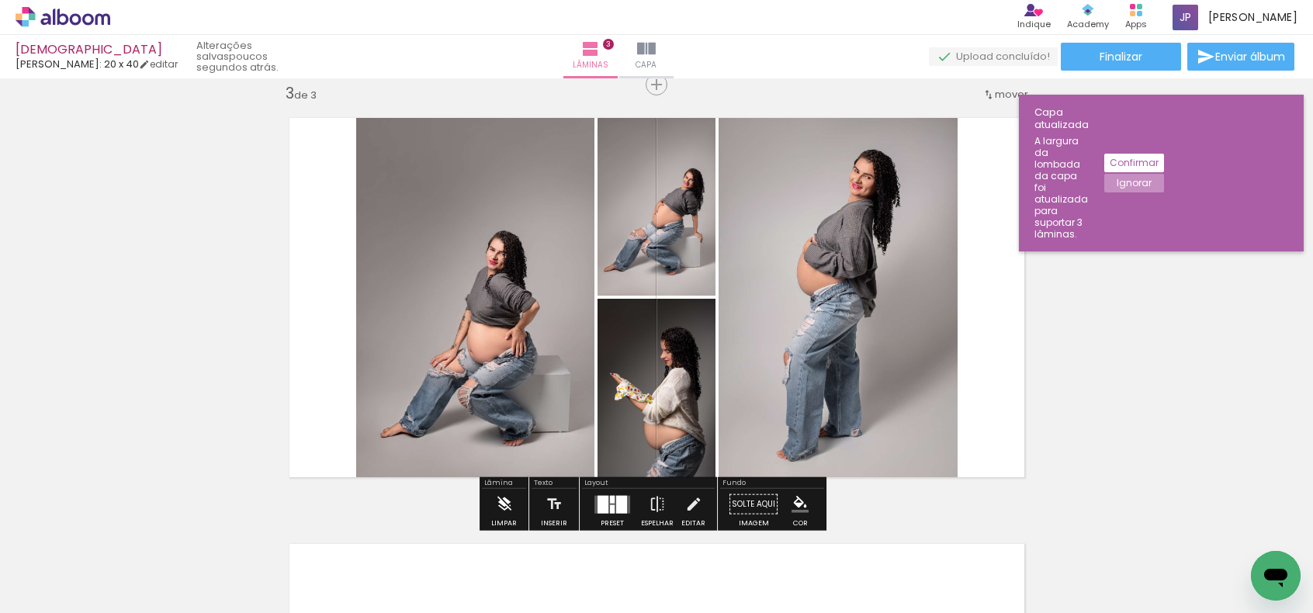
drag, startPoint x: 564, startPoint y: 568, endPoint x: 517, endPoint y: 493, distance: 88.9
click at [617, 383] on quentale-workspace at bounding box center [656, 306] width 1313 height 613
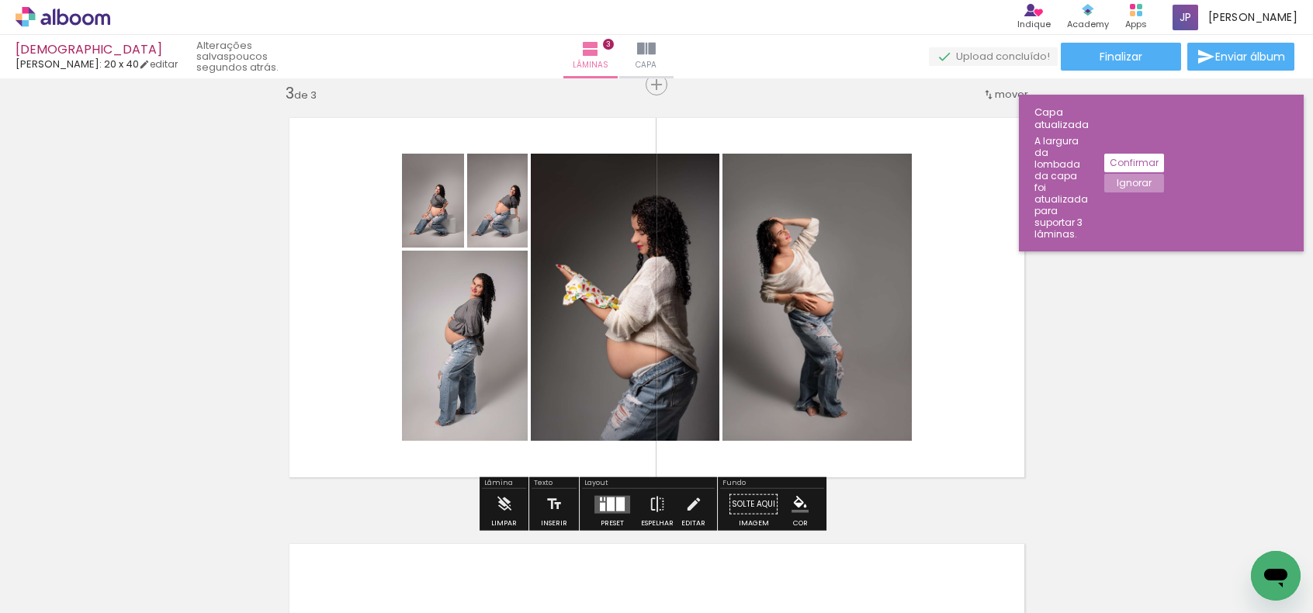
drag, startPoint x: 474, startPoint y: 541, endPoint x: 498, endPoint y: 482, distance: 63.7
click at [496, 483] on quentale-workspace at bounding box center [656, 306] width 1313 height 613
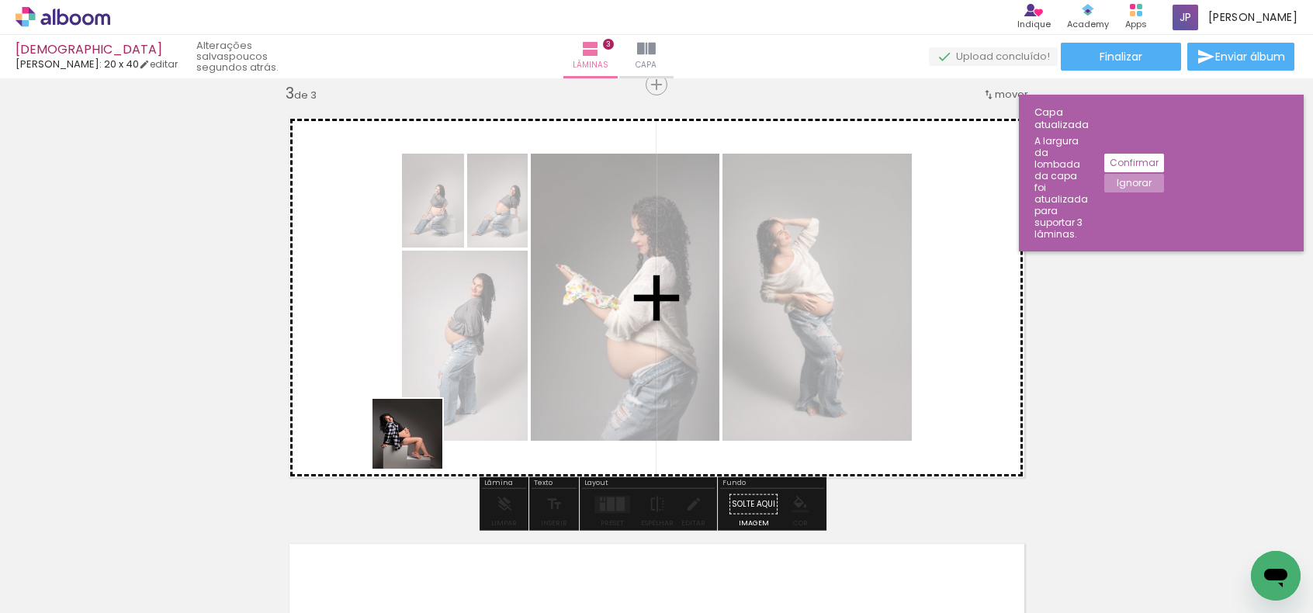
drag, startPoint x: 388, startPoint y: 555, endPoint x: 441, endPoint y: 499, distance: 77.4
click at [430, 390] on quentale-workspace at bounding box center [656, 306] width 1313 height 613
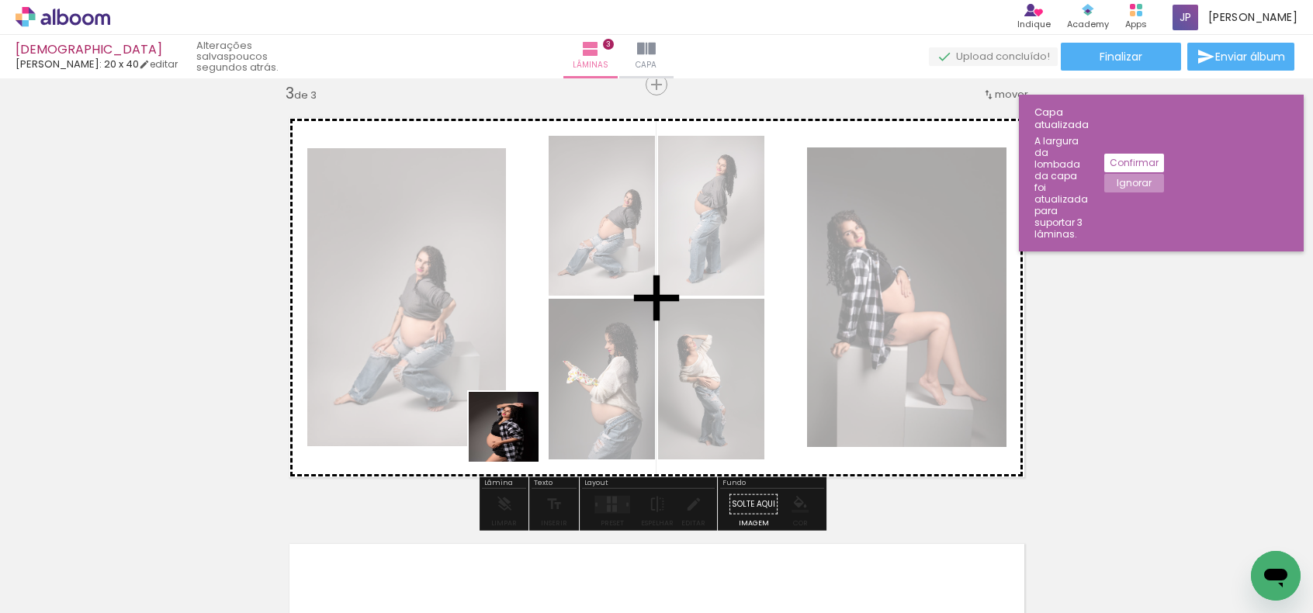
drag, startPoint x: 486, startPoint y: 547, endPoint x: 564, endPoint y: 378, distance: 186.4
click at [538, 372] on quentale-workspace at bounding box center [656, 306] width 1313 height 613
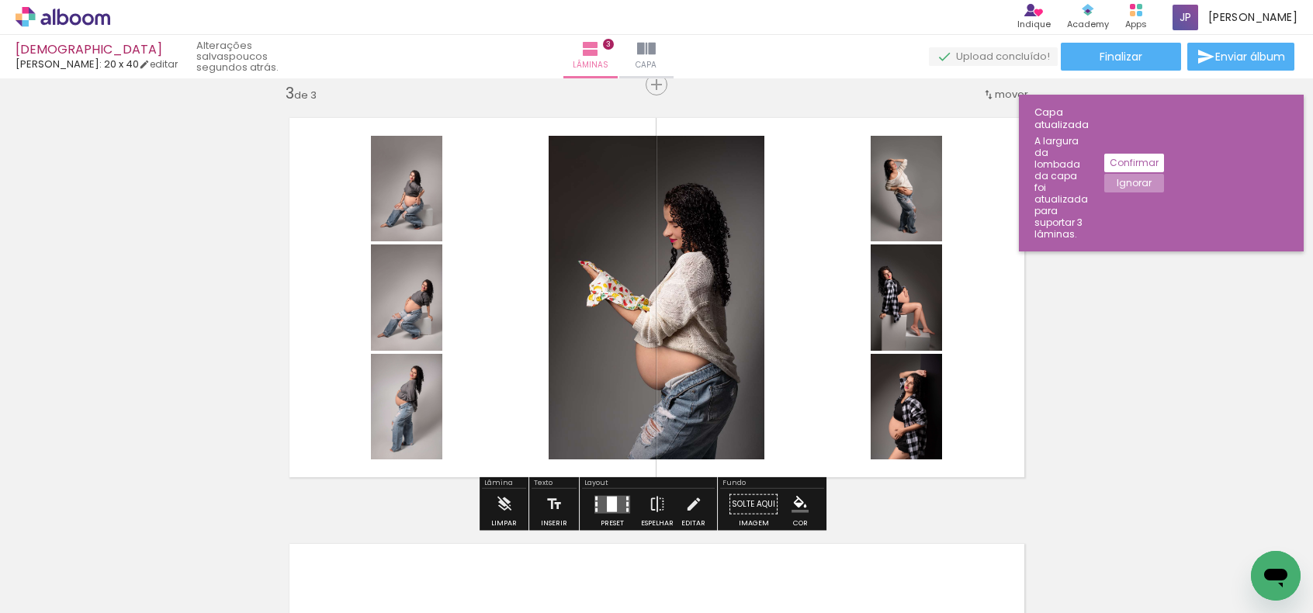
click at [612, 500] on div at bounding box center [612, 504] width 10 height 16
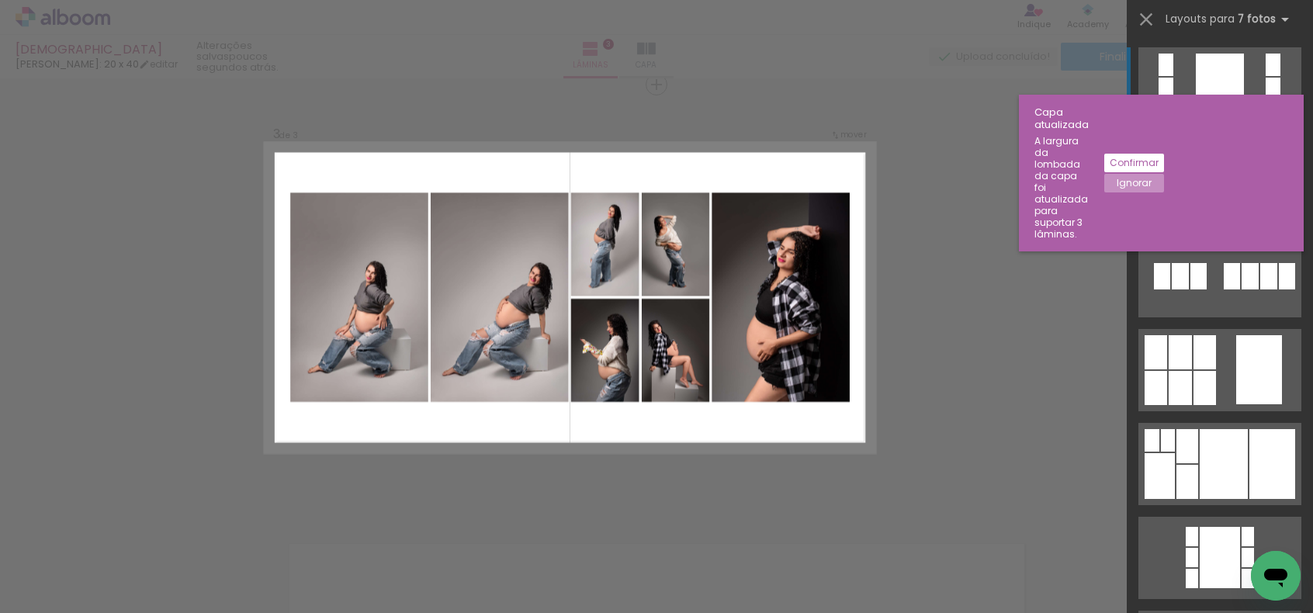
click at [1266, 99] on div at bounding box center [1273, 89] width 15 height 22
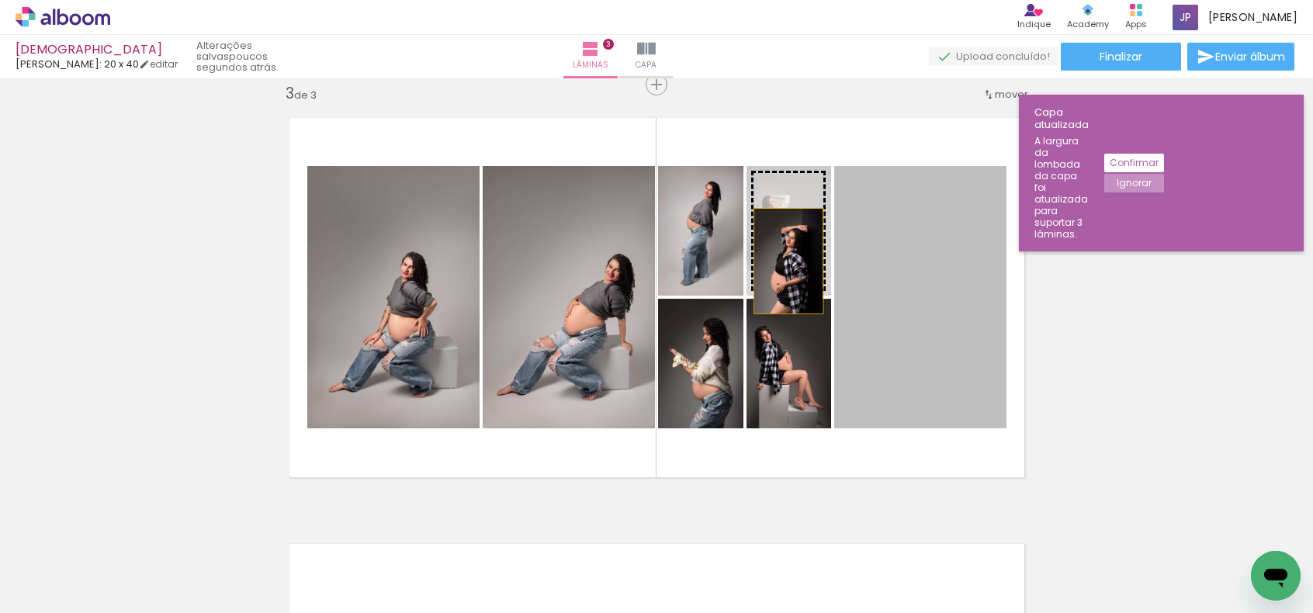
drag, startPoint x: 911, startPoint y: 330, endPoint x: 782, endPoint y: 254, distance: 149.6
click at [0, 0] on slot at bounding box center [0, 0] width 0 height 0
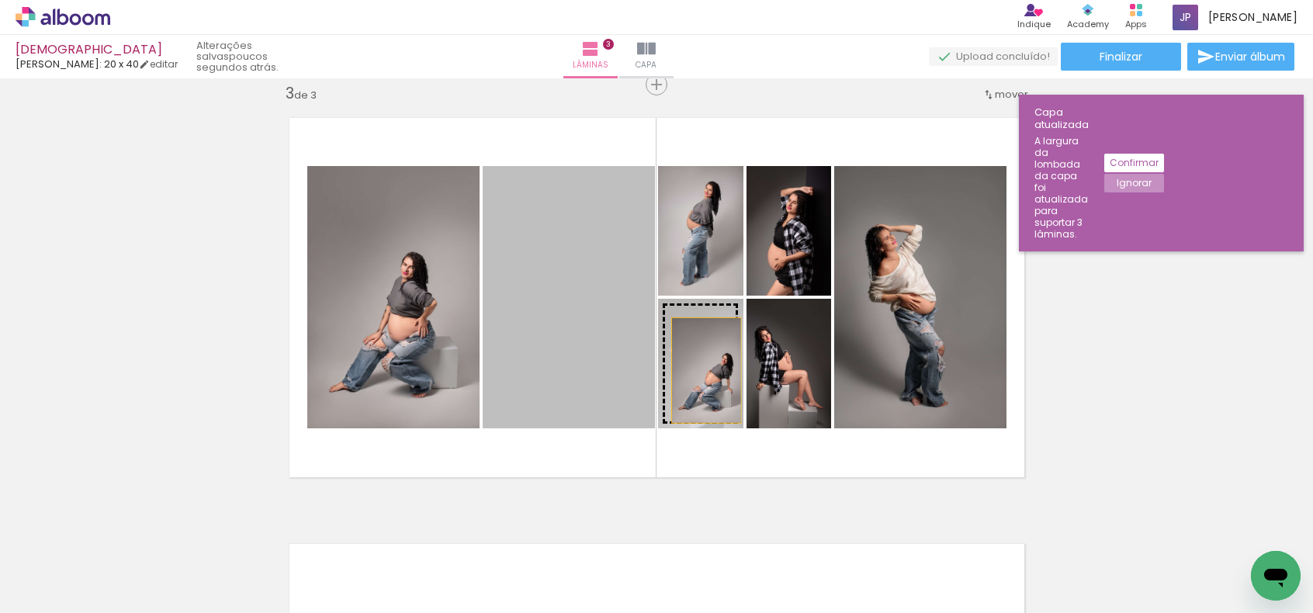
drag, startPoint x: 601, startPoint y: 356, endPoint x: 720, endPoint y: 374, distance: 120.0
click at [0, 0] on slot at bounding box center [0, 0] width 0 height 0
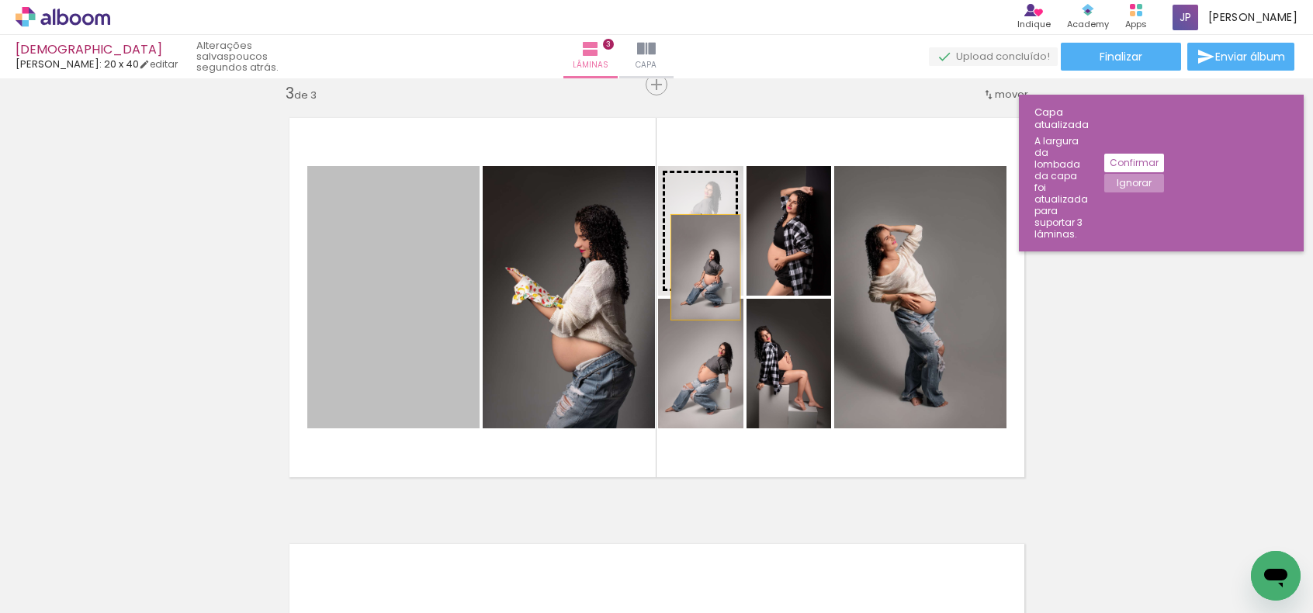
drag, startPoint x: 407, startPoint y: 332, endPoint x: 702, endPoint y: 265, distance: 302.3
click at [0, 0] on slot at bounding box center [0, 0] width 0 height 0
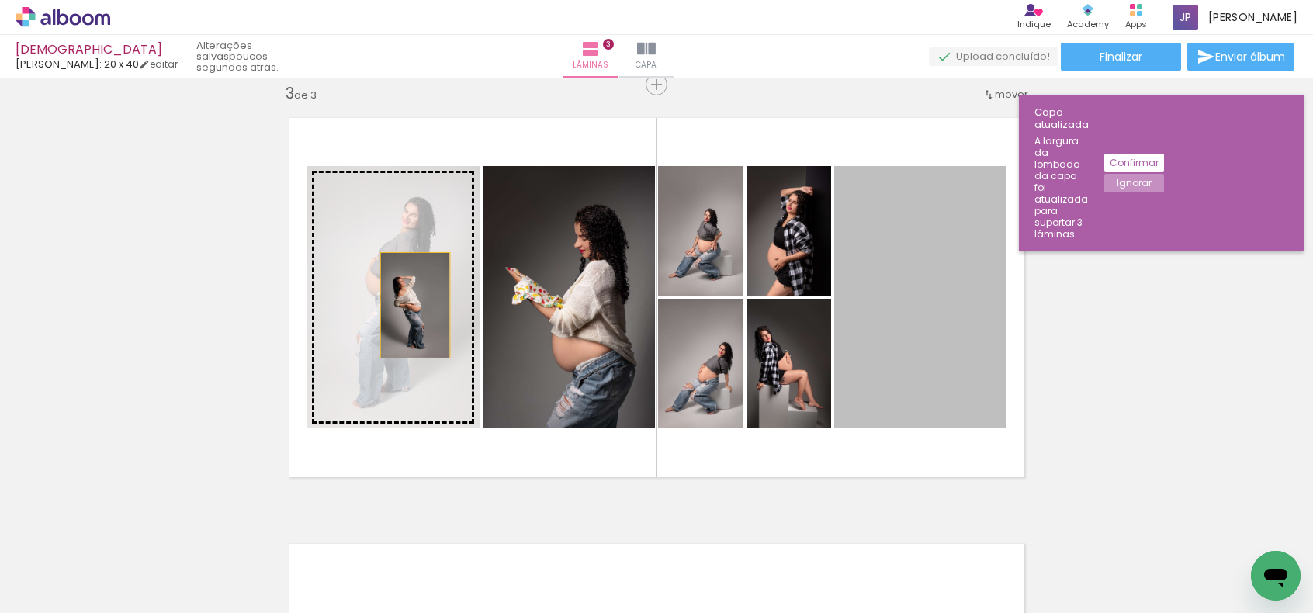
drag, startPoint x: 889, startPoint y: 363, endPoint x: 436, endPoint y: 299, distance: 457.7
click at [0, 0] on slot at bounding box center [0, 0] width 0 height 0
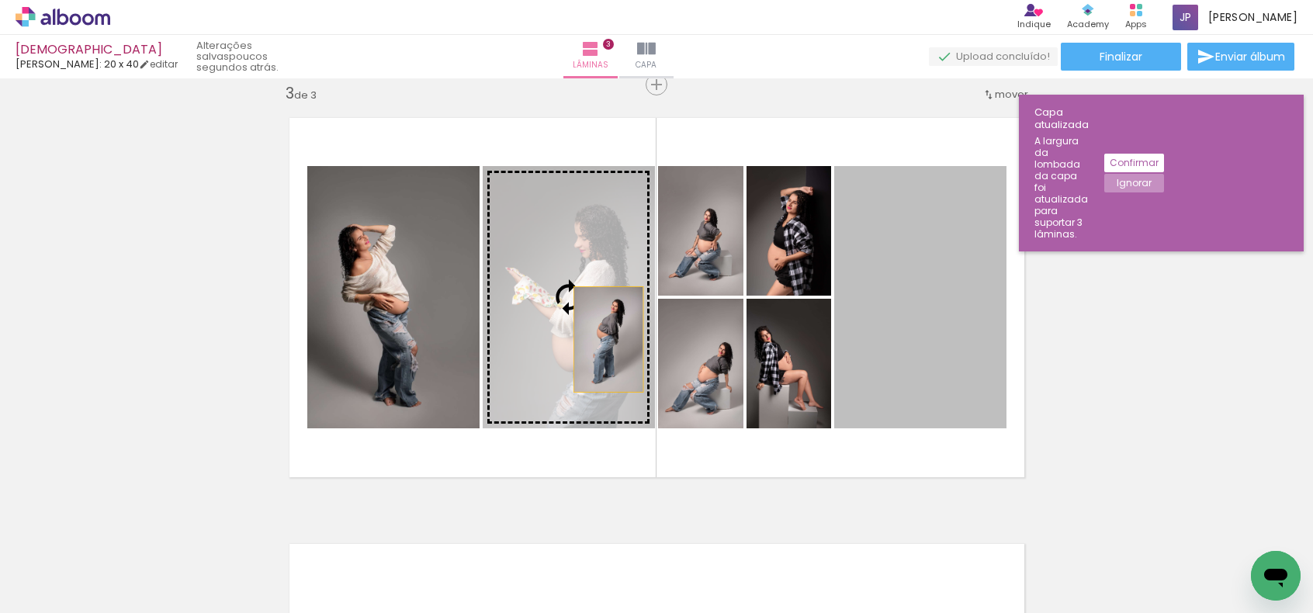
drag, startPoint x: 942, startPoint y: 375, endPoint x: 596, endPoint y: 327, distance: 349.4
click at [0, 0] on slot at bounding box center [0, 0] width 0 height 0
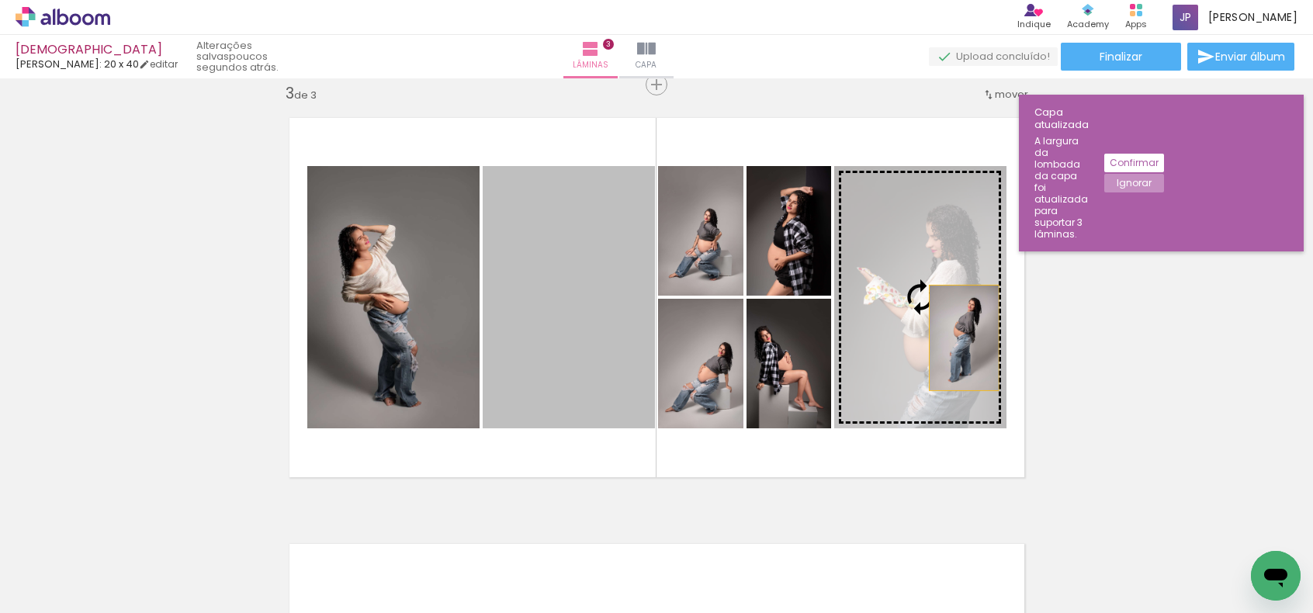
drag, startPoint x: 570, startPoint y: 348, endPoint x: 948, endPoint y: 334, distance: 378.9
click at [0, 0] on slot at bounding box center [0, 0] width 0 height 0
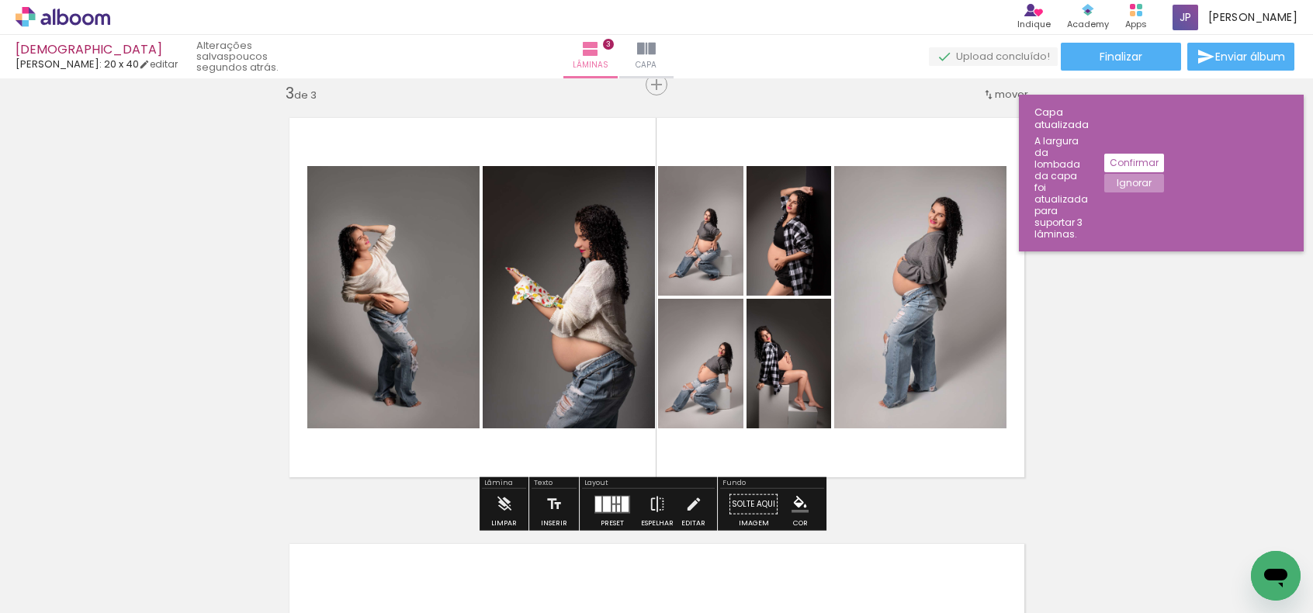
click at [1158, 300] on div "Inserir lâmina 1 de 3 Inserir lâmina 2 de 3 Inserir lâmina 3 de 3" at bounding box center [656, 64] width 1313 height 1705
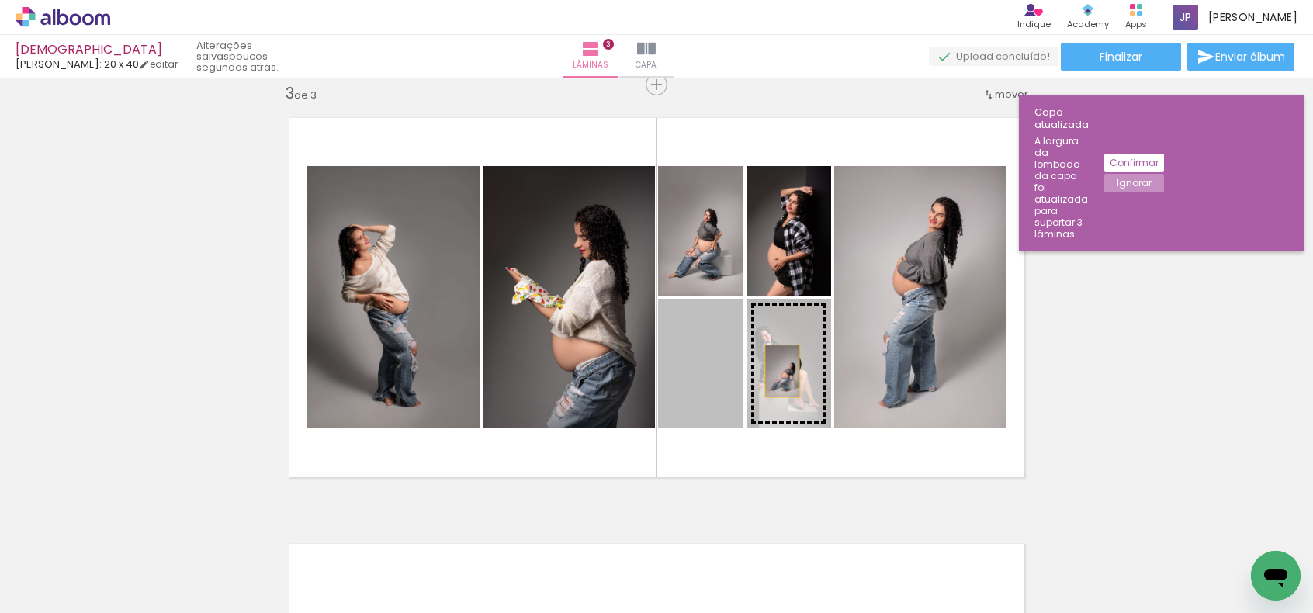
drag, startPoint x: 719, startPoint y: 384, endPoint x: 795, endPoint y: 369, distance: 76.7
click at [0, 0] on slot at bounding box center [0, 0] width 0 height 0
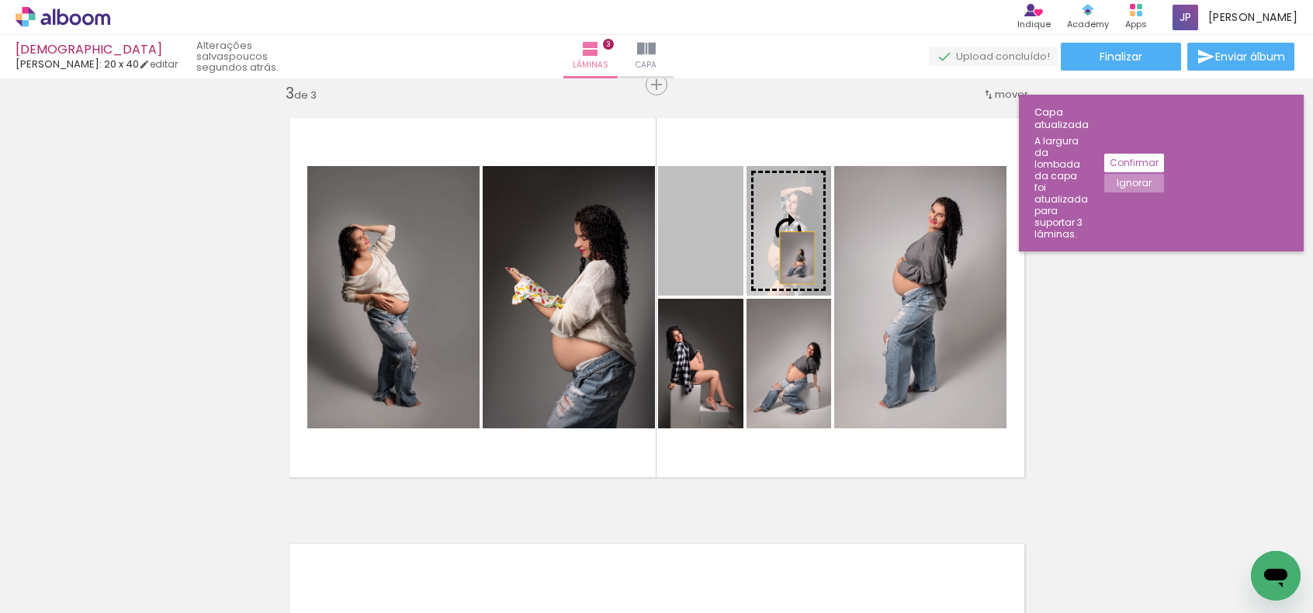
drag, startPoint x: 715, startPoint y: 258, endPoint x: 793, endPoint y: 258, distance: 78.4
click at [0, 0] on slot at bounding box center [0, 0] width 0 height 0
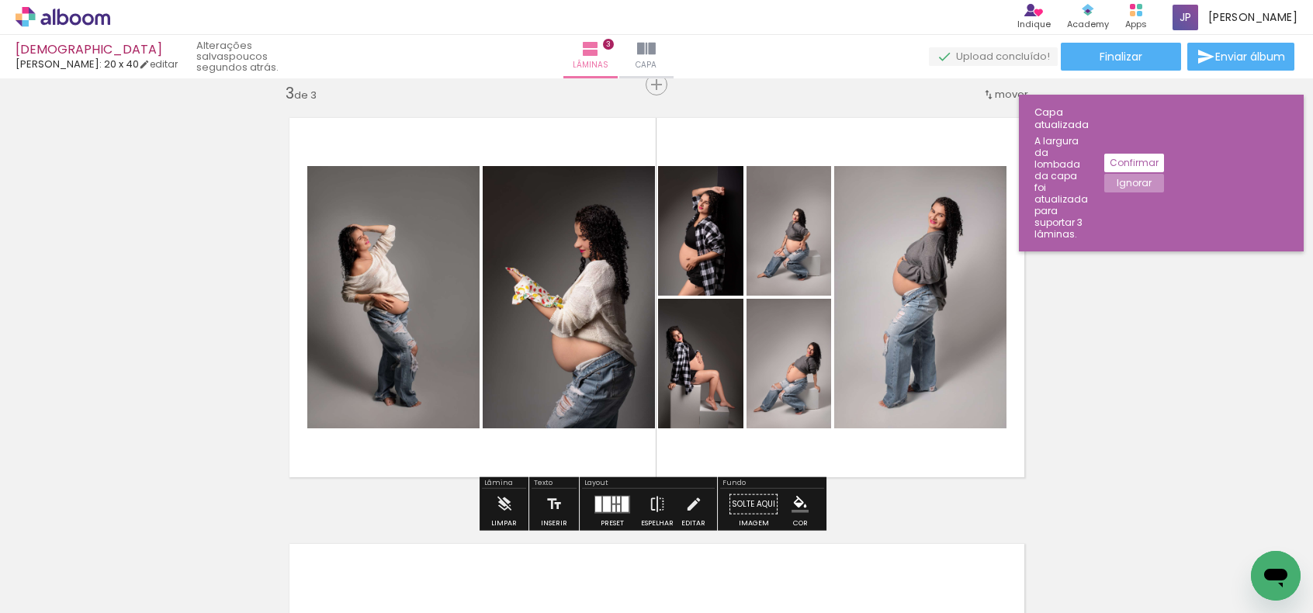
click at [1068, 315] on div "Inserir lâmina 1 de 3 Inserir lâmina 2 de 3 Inserir lâmina 3 de 3" at bounding box center [656, 64] width 1313 height 1705
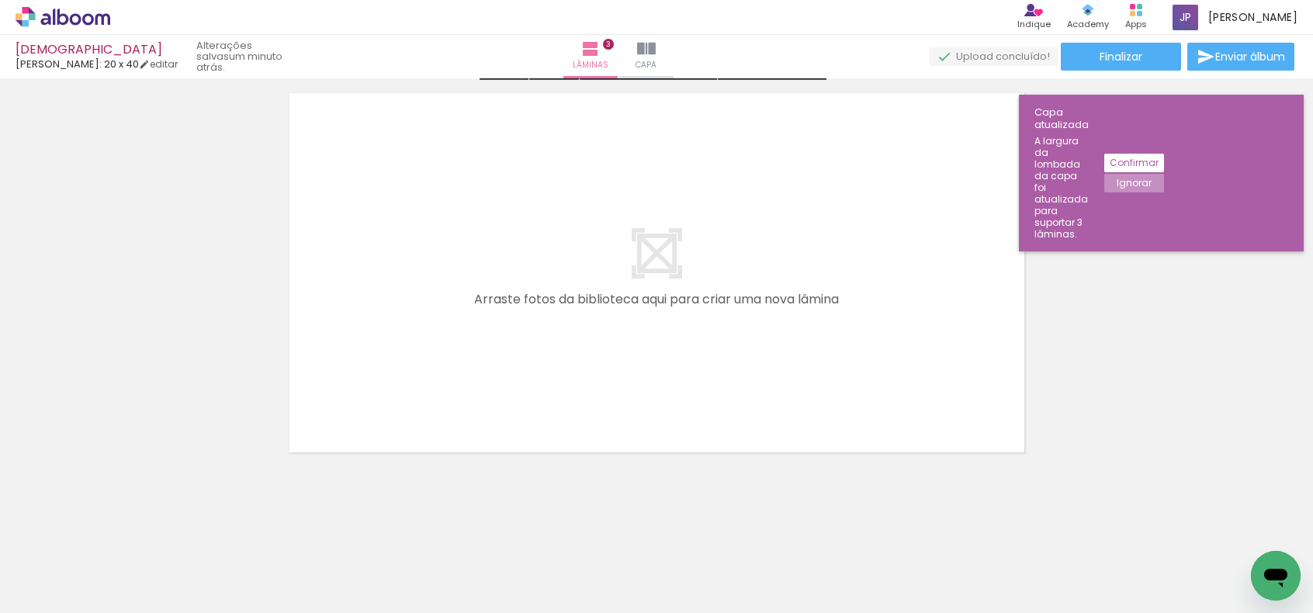
scroll to position [1327, 0]
drag, startPoint x: 910, startPoint y: 597, endPoint x: 957, endPoint y: 601, distance: 47.5
click at [0, 0] on slot at bounding box center [0, 0] width 0 height 0
click at [127, 603] on iron-horizontal-list at bounding box center [111, 564] width 31 height 97
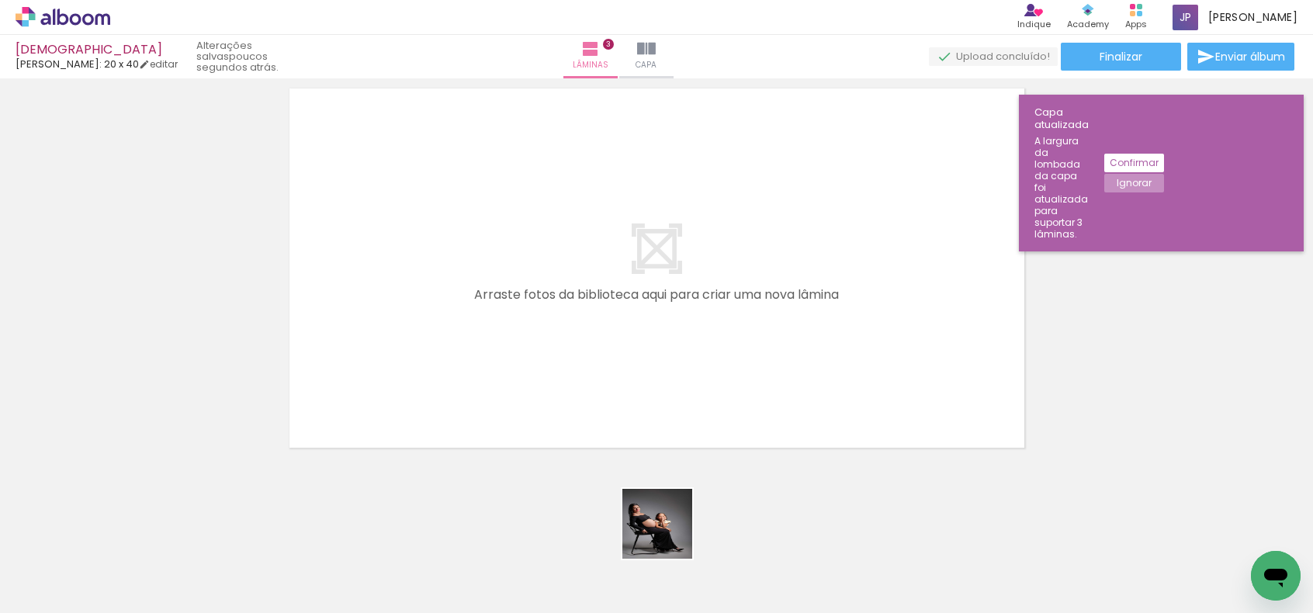
drag, startPoint x: 669, startPoint y: 535, endPoint x: 755, endPoint y: 598, distance: 106.6
click at [621, 407] on quentale-workspace at bounding box center [656, 306] width 1313 height 613
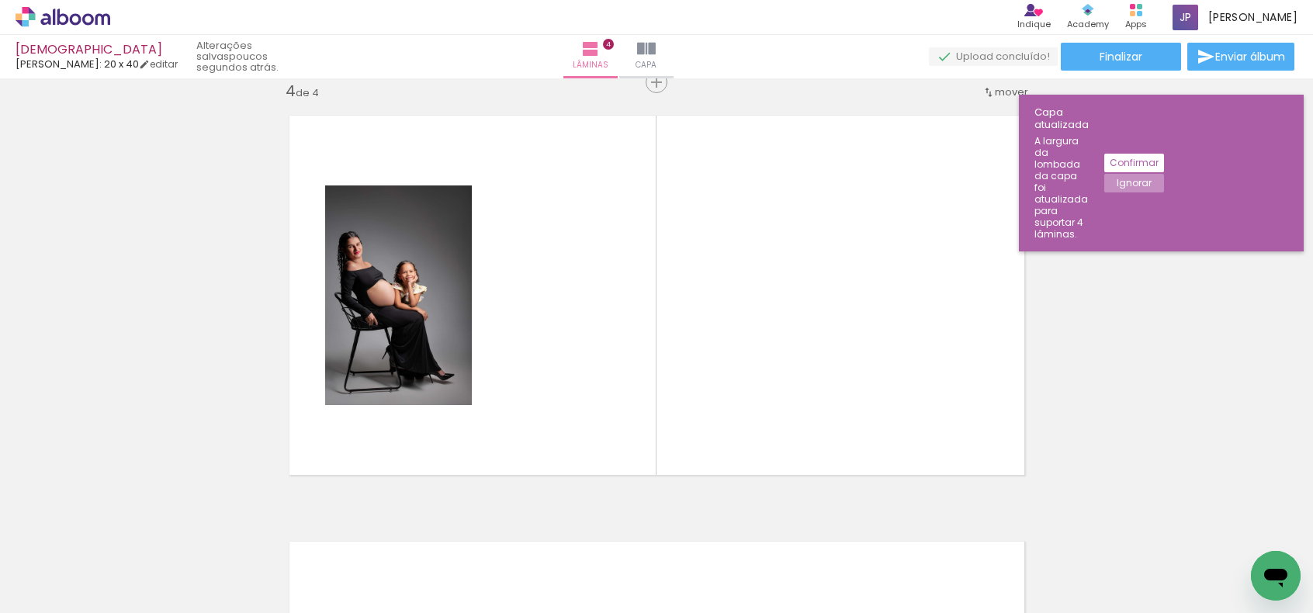
scroll to position [1297, 0]
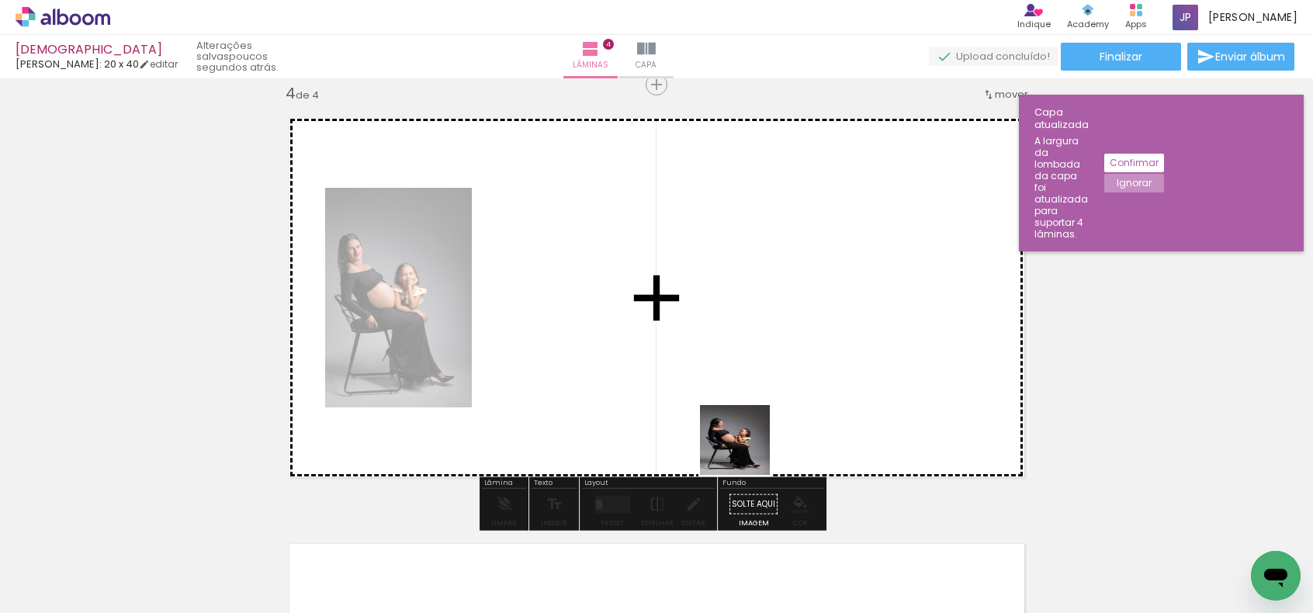
drag, startPoint x: 760, startPoint y: 503, endPoint x: 734, endPoint y: 407, distance: 98.8
click at [734, 407] on quentale-workspace at bounding box center [656, 306] width 1313 height 613
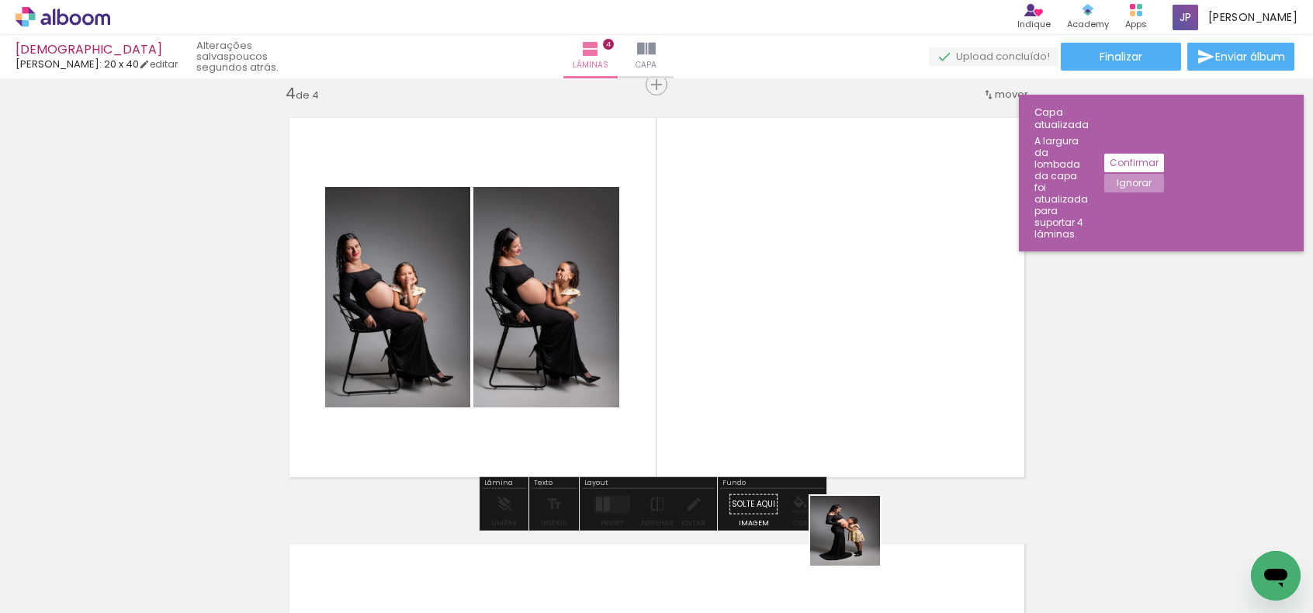
drag, startPoint x: 857, startPoint y: 570, endPoint x: 876, endPoint y: 518, distance: 55.5
click at [810, 418] on quentale-workspace at bounding box center [656, 306] width 1313 height 613
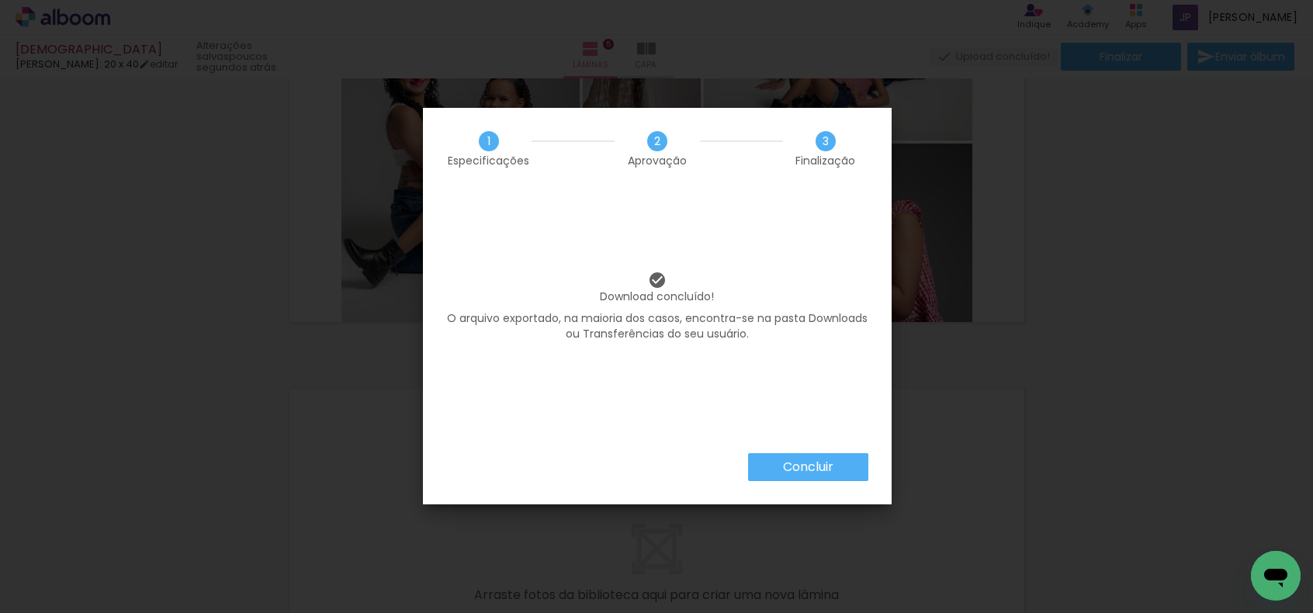
scroll to position [0, 1486]
click at [781, 463] on paper-button "Concluir" at bounding box center [808, 467] width 120 height 28
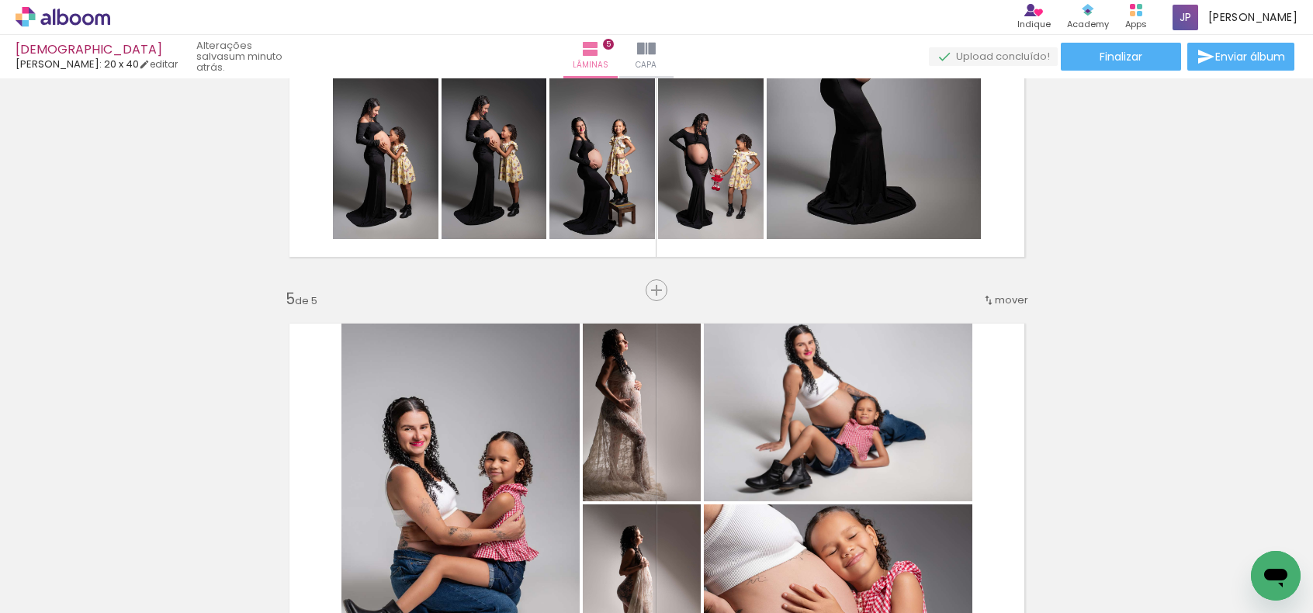
scroll to position [1491, 0]
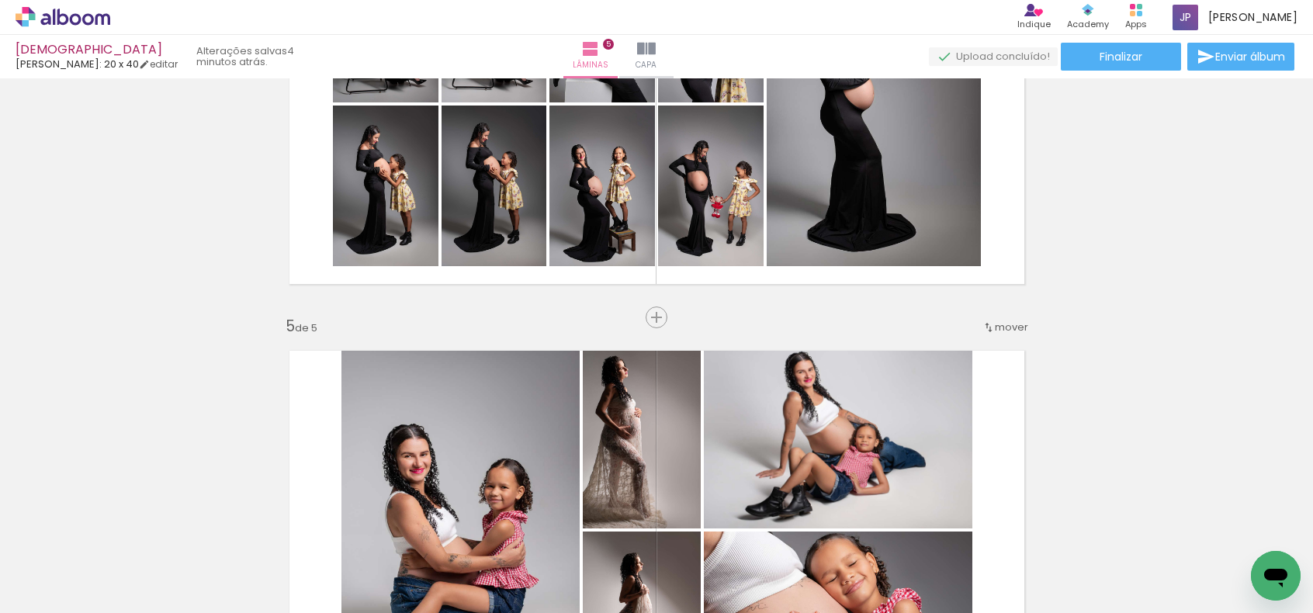
click at [455, 355] on div "P&B" at bounding box center [470, 352] width 30 height 23
